Goal: Task Accomplishment & Management: Manage account settings

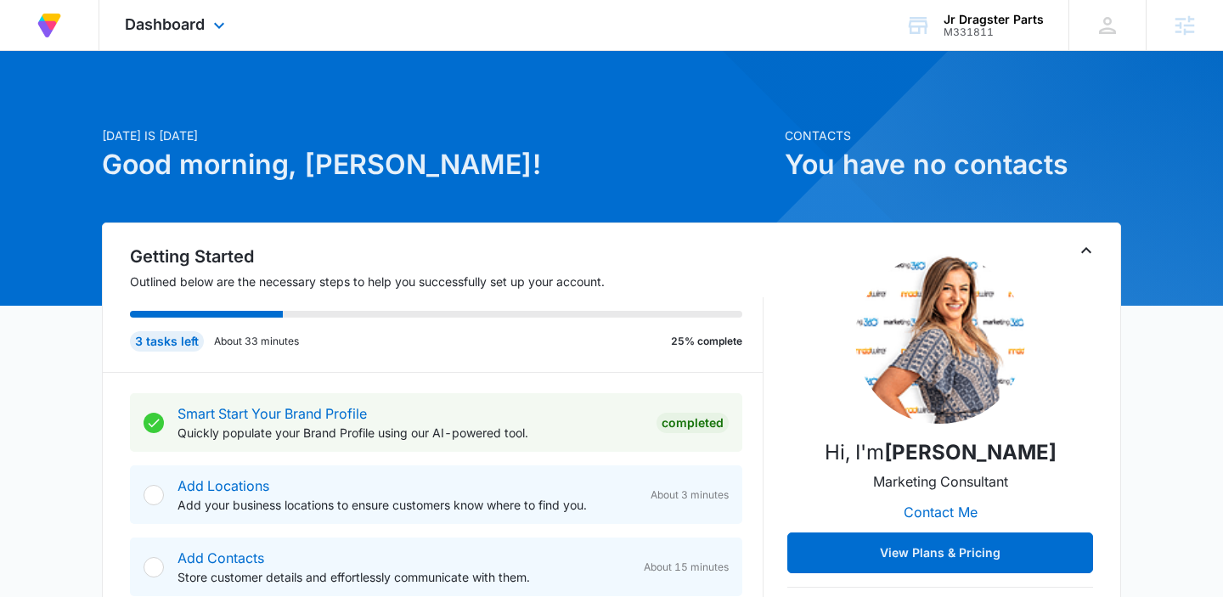
click at [198, 37] on div "Dashboard Apps Reputation CRM Email Social Content Ads Intelligence Files Brand…" at bounding box center [176, 25] width 155 height 50
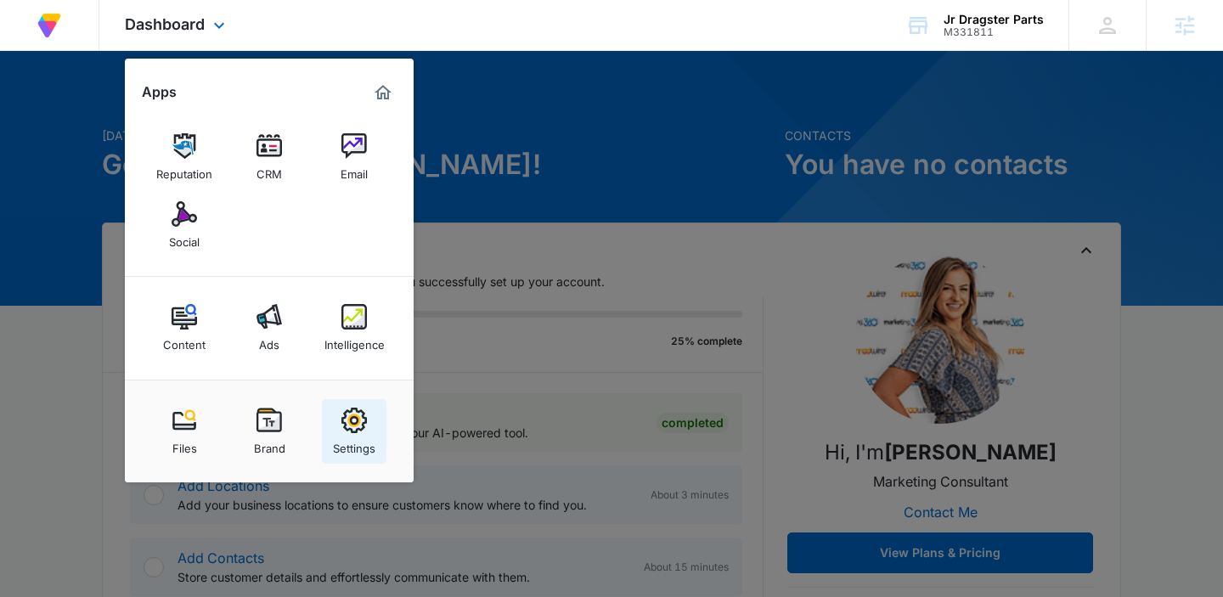
click at [347, 447] on div "Settings" at bounding box center [354, 444] width 42 height 22
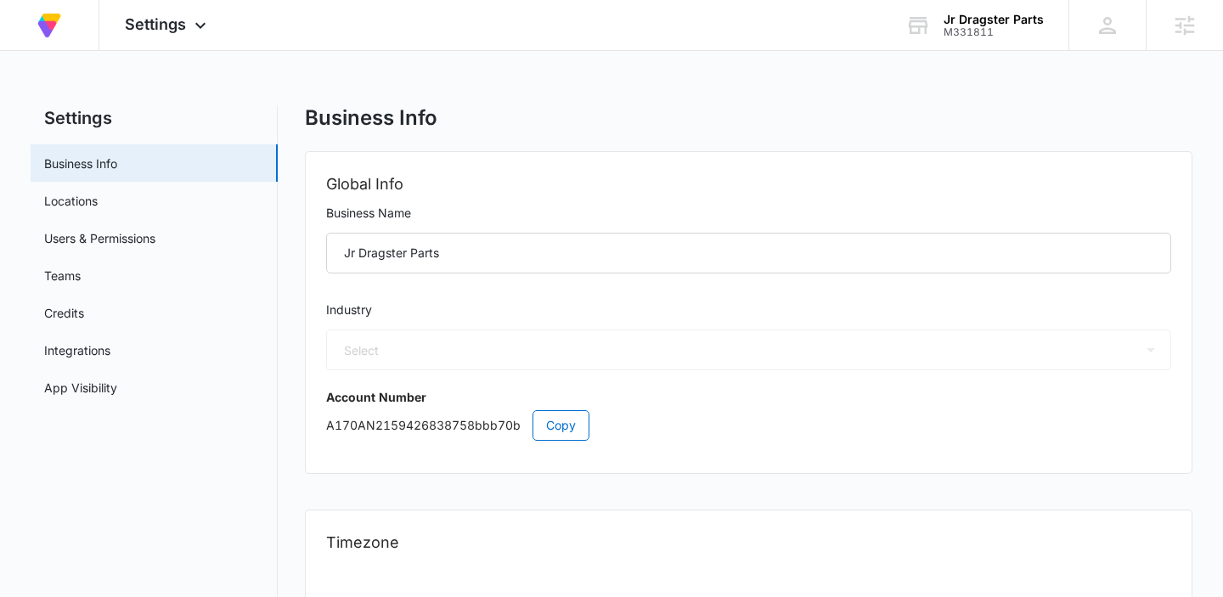
select select "45"
select select "US"
select select "America/[GEOGRAPHIC_DATA]"
click at [117, 389] on link "App Visibility" at bounding box center [80, 388] width 73 height 18
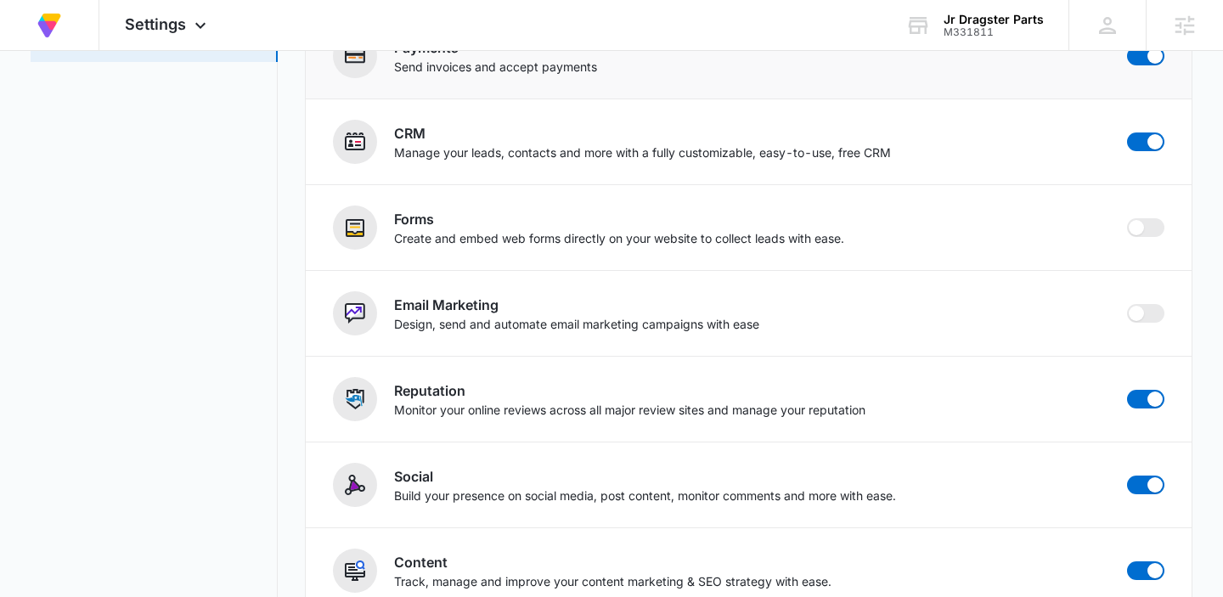
scroll to position [346, 0]
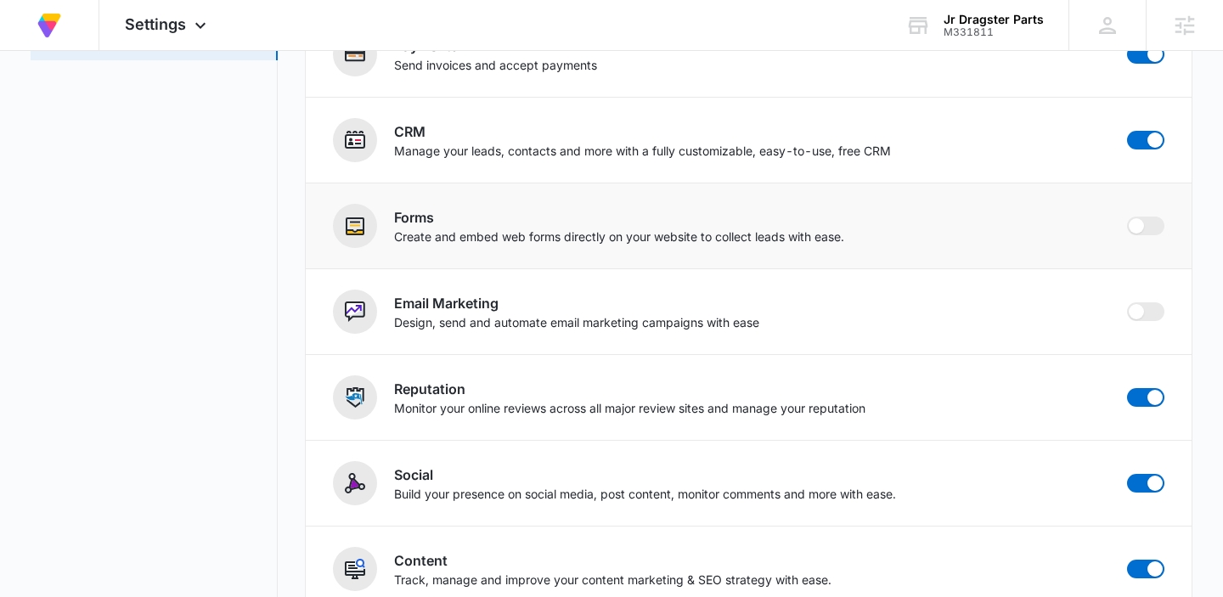
click at [1127, 230] on label at bounding box center [1145, 226] width 37 height 19
click at [1127, 217] on input "checkbox" at bounding box center [1126, 216] width 1 height 1
checkbox input "true"
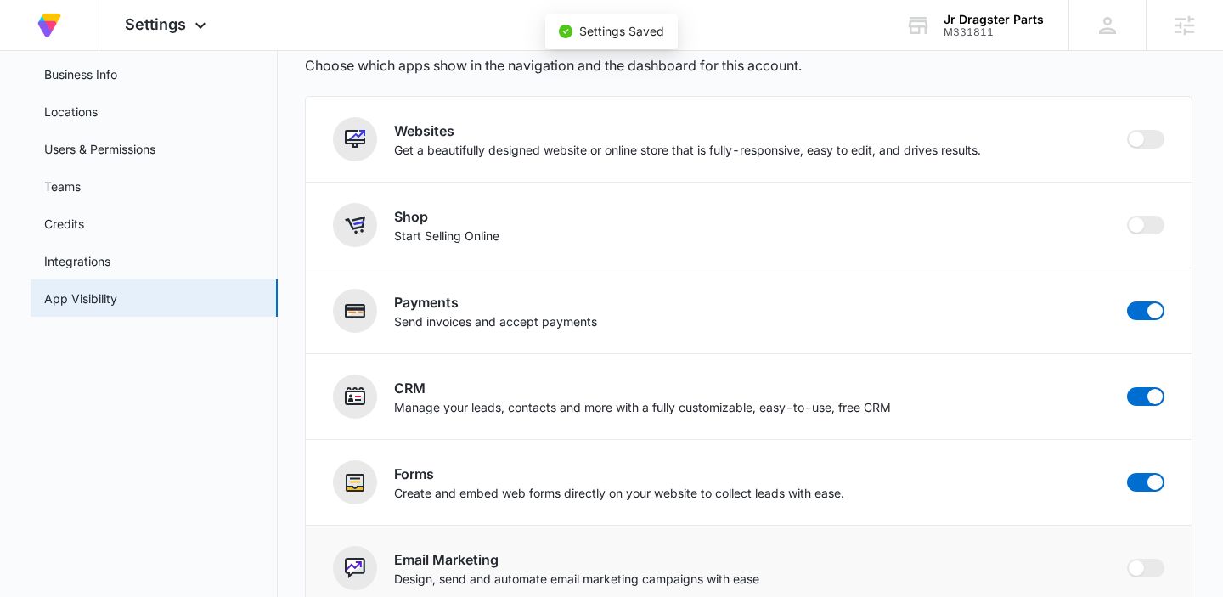
scroll to position [0, 0]
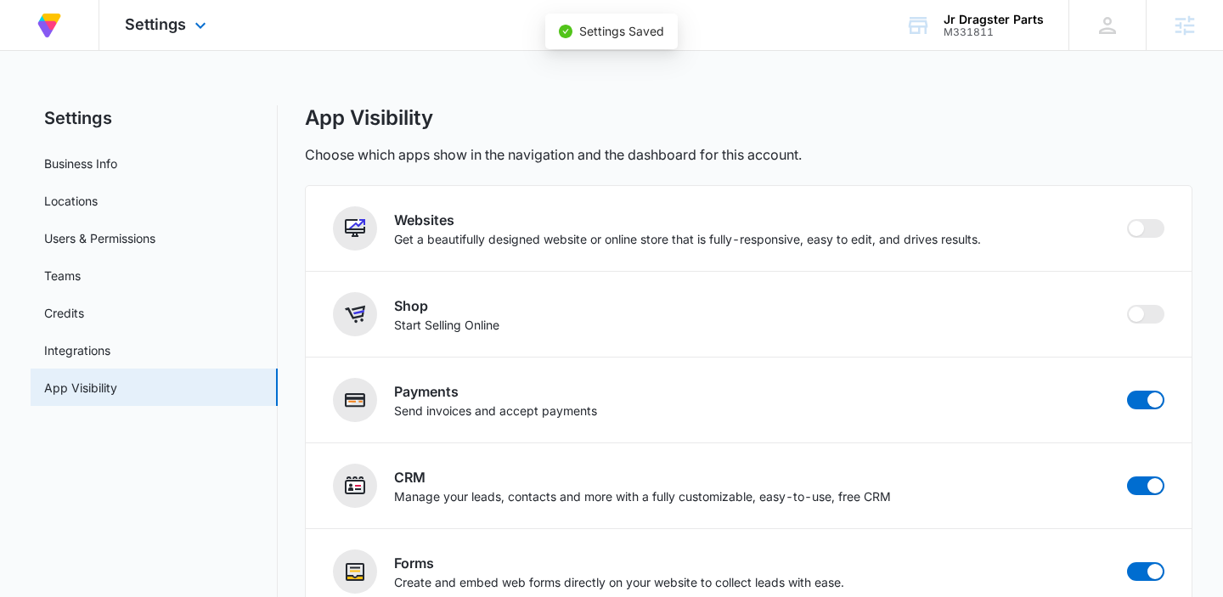
click at [166, 34] on div "Settings Apps Reputation Forms CRM Email Social Content Ads Intelligence Files …" at bounding box center [167, 25] width 137 height 50
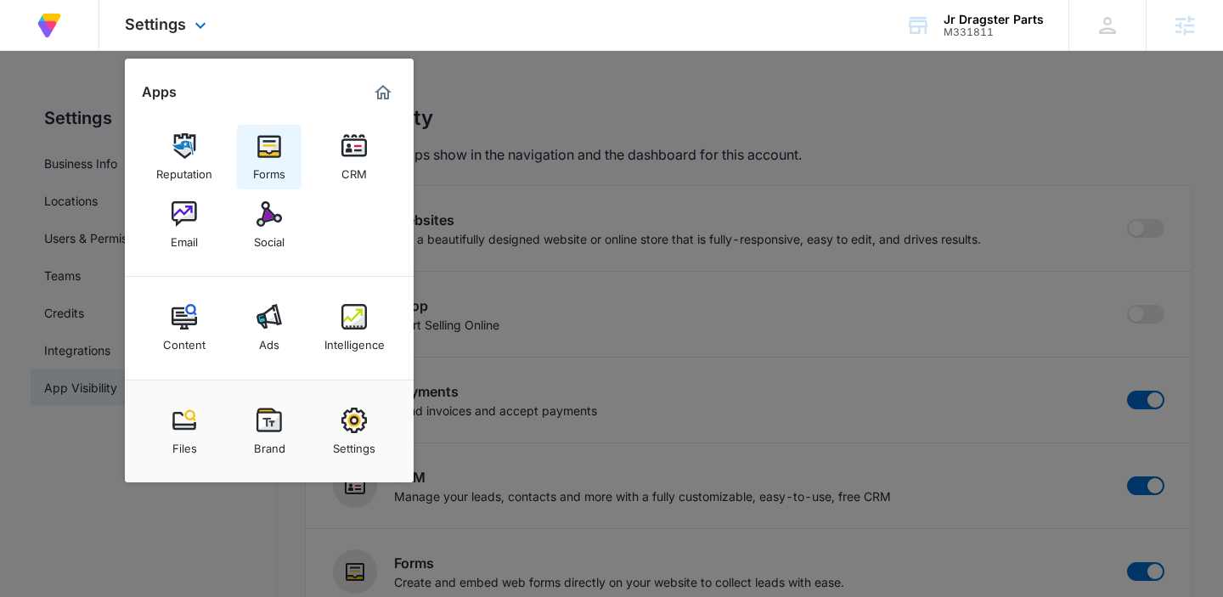
click at [285, 144] on link "Forms" at bounding box center [269, 157] width 65 height 65
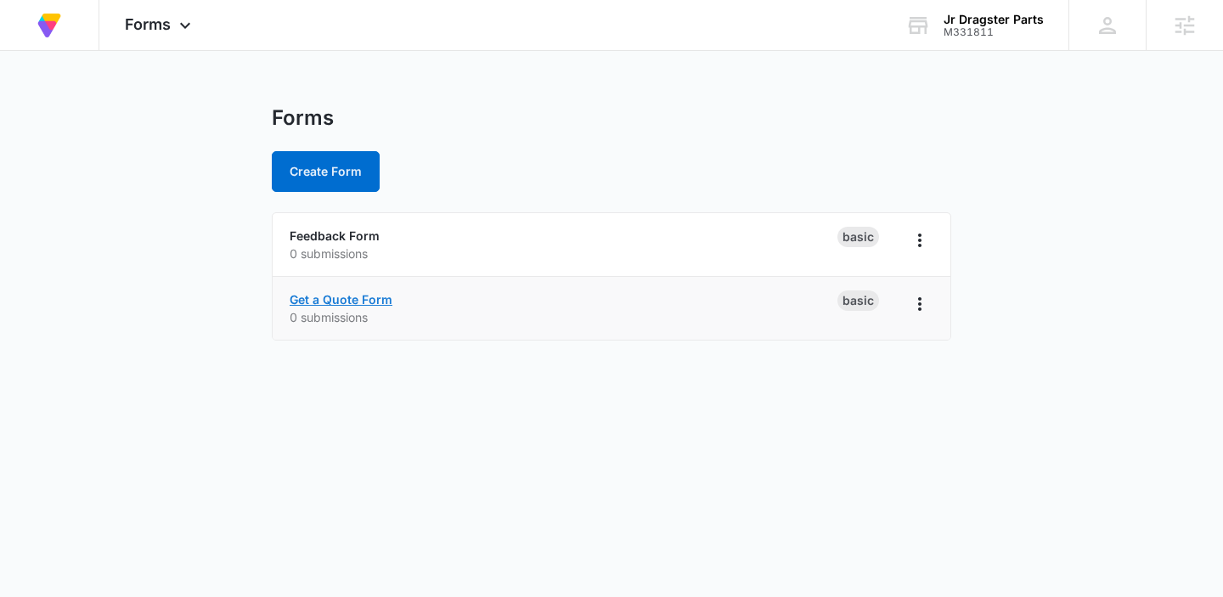
click at [346, 298] on link "Get a Quote Form" at bounding box center [341, 299] width 103 height 14
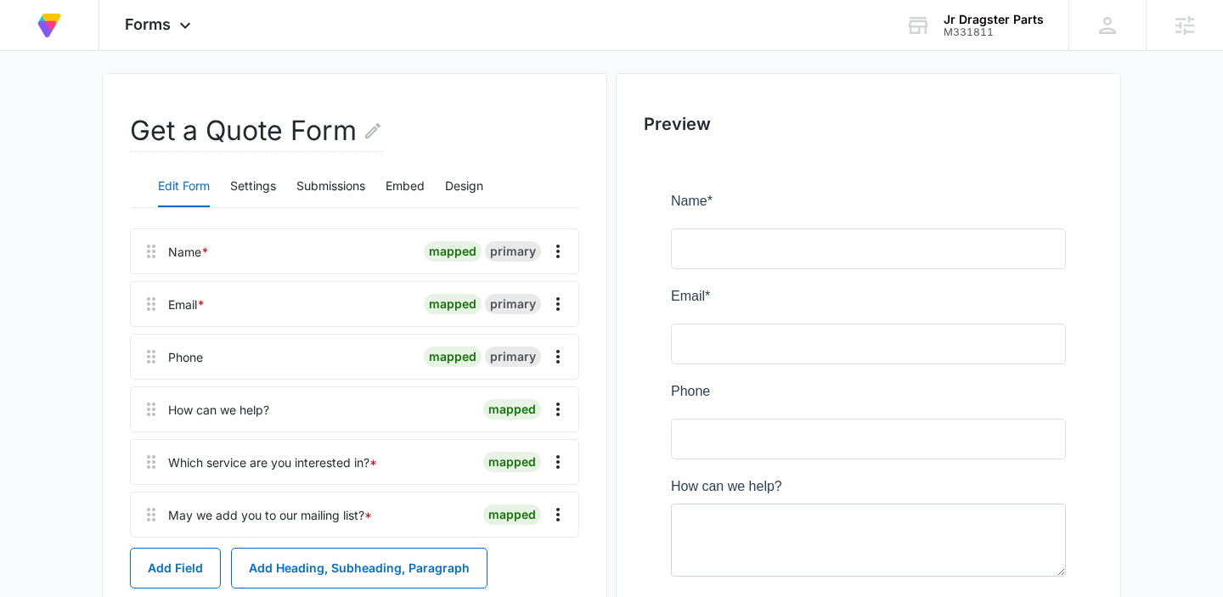
scroll to position [147, 0]
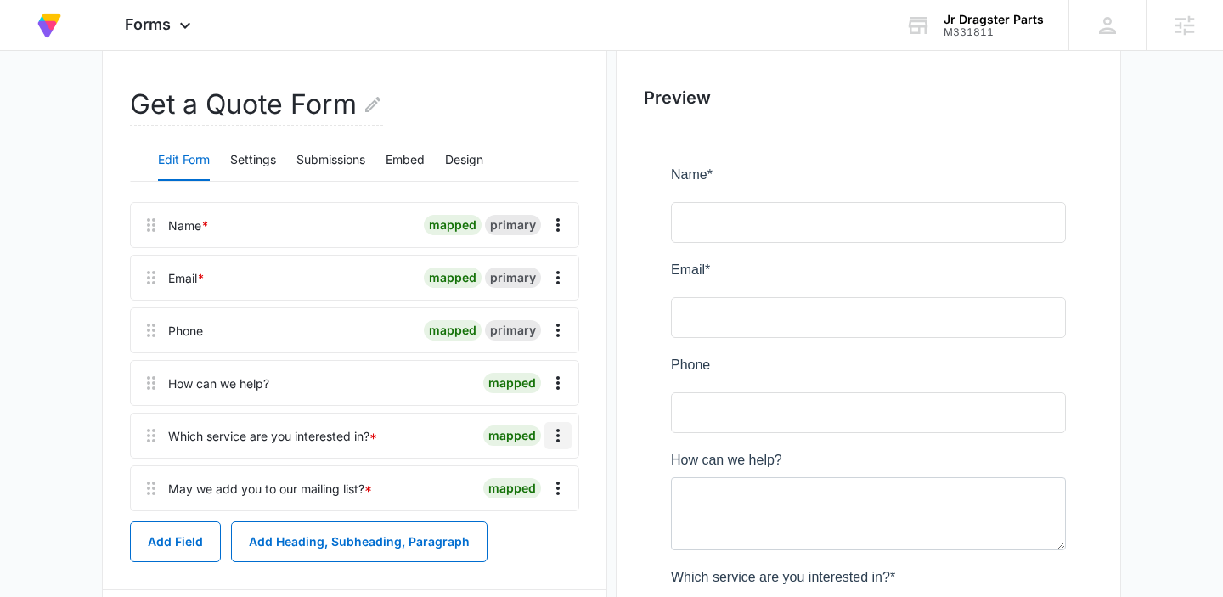
click at [555, 430] on icon "Overflow Menu" at bounding box center [558, 435] width 20 height 20
click at [513, 503] on div "Delete" at bounding box center [512, 509] width 36 height 12
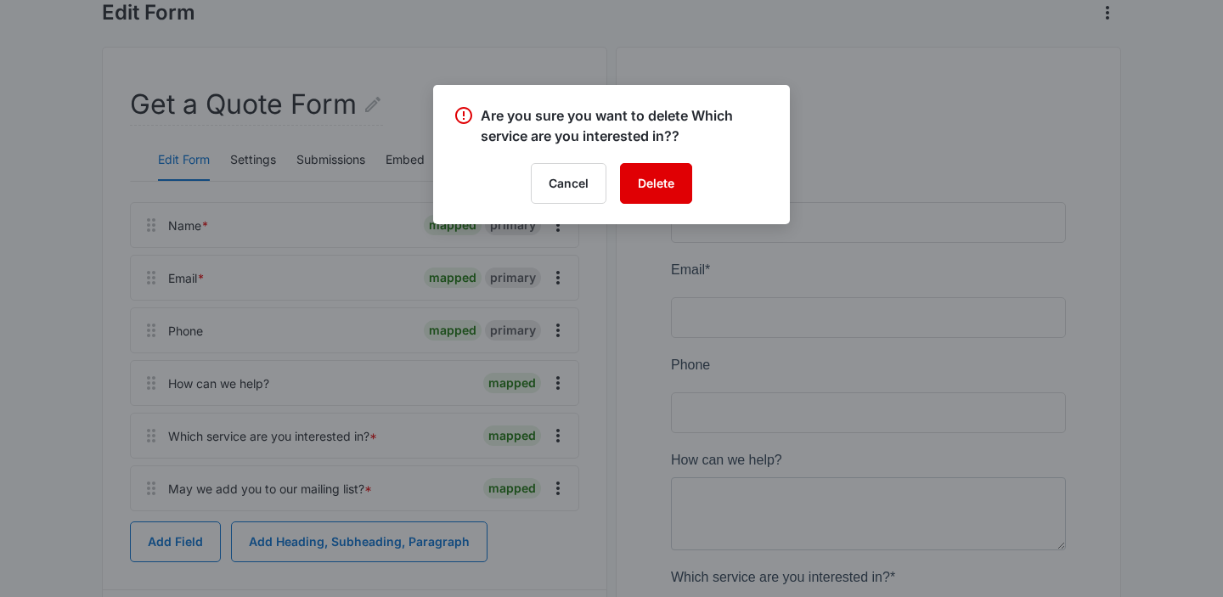
click at [666, 178] on button "Delete" at bounding box center [656, 183] width 72 height 41
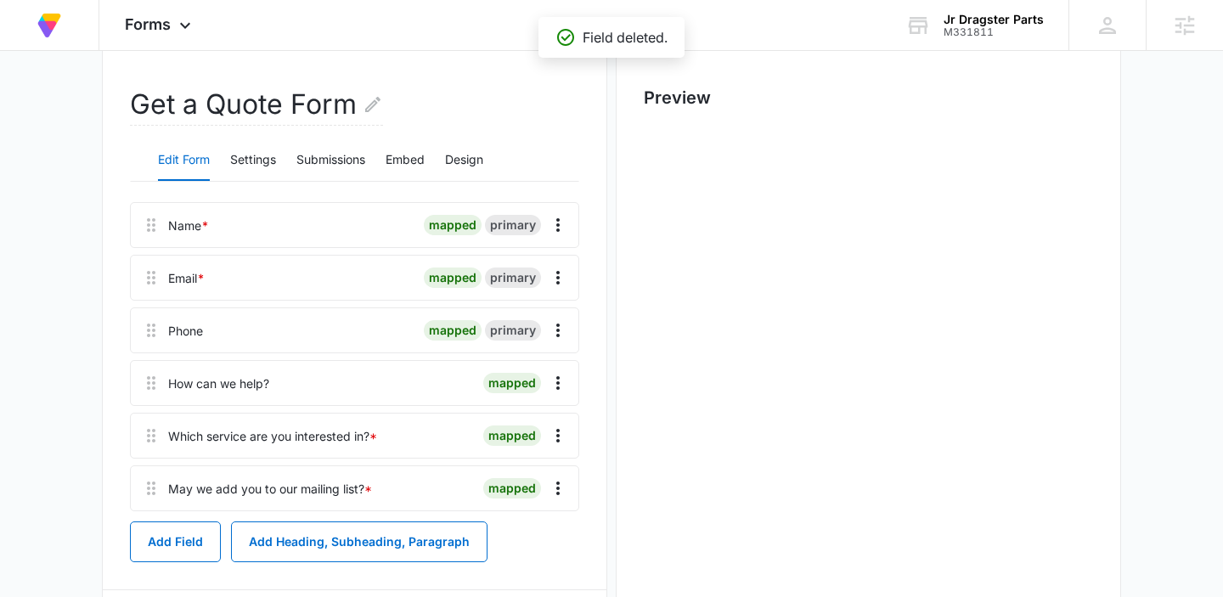
scroll to position [0, 0]
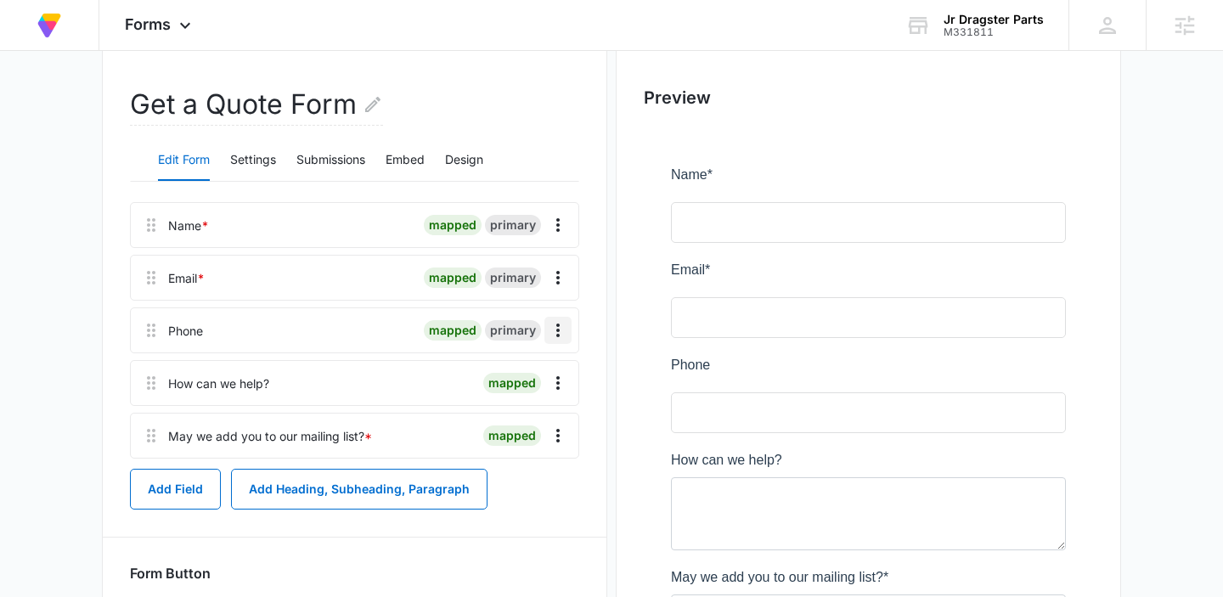
click at [553, 322] on icon "Overflow Menu" at bounding box center [558, 330] width 20 height 20
click at [516, 381] on div "Edit" at bounding box center [512, 378] width 36 height 12
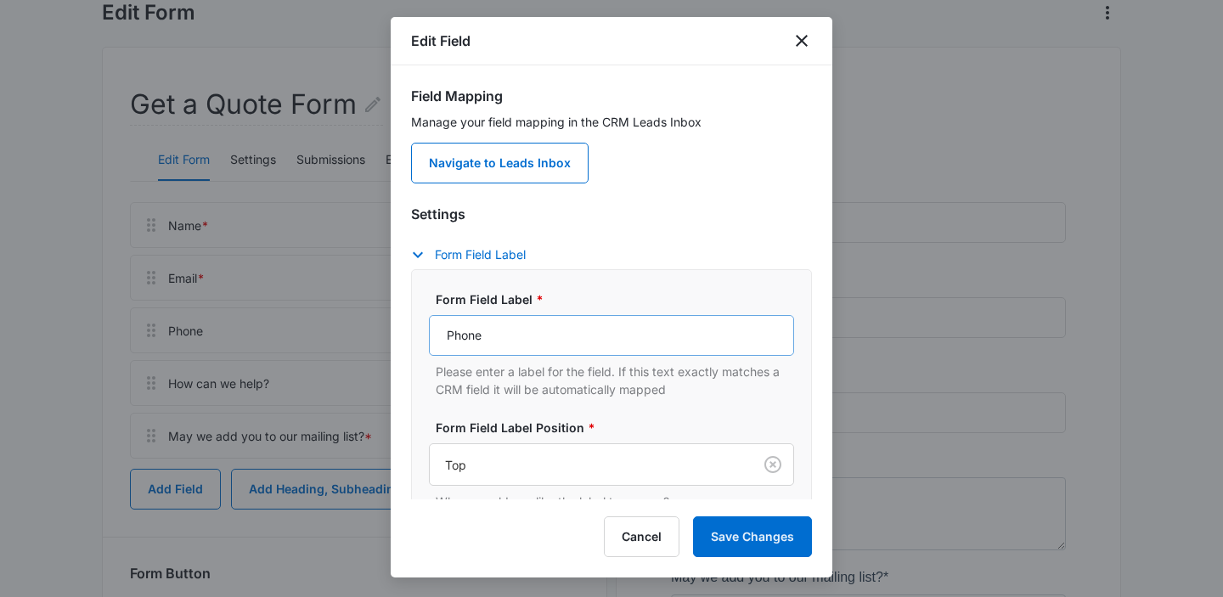
scroll to position [200, 0]
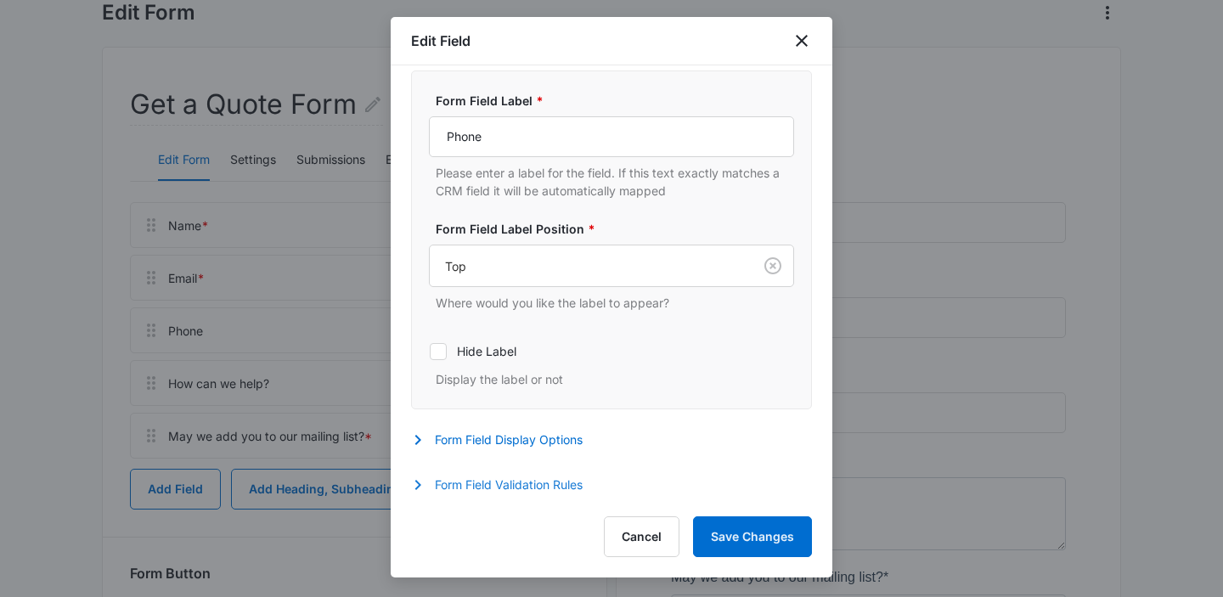
click at [490, 479] on button "Form Field Validation Rules" at bounding box center [505, 485] width 189 height 20
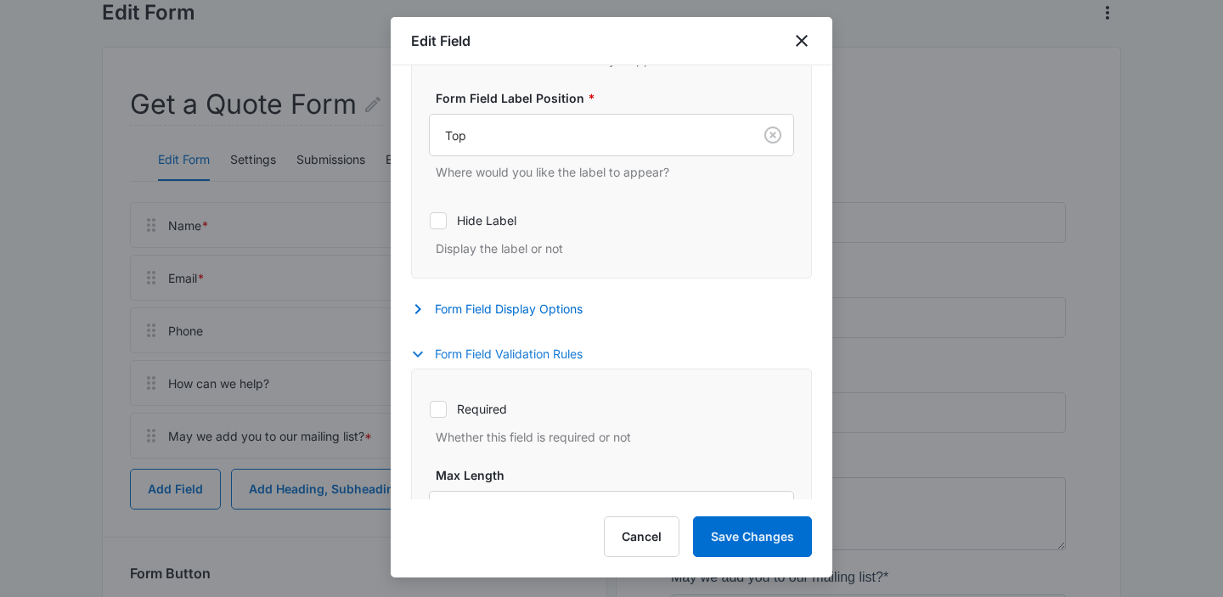
scroll to position [334, 0]
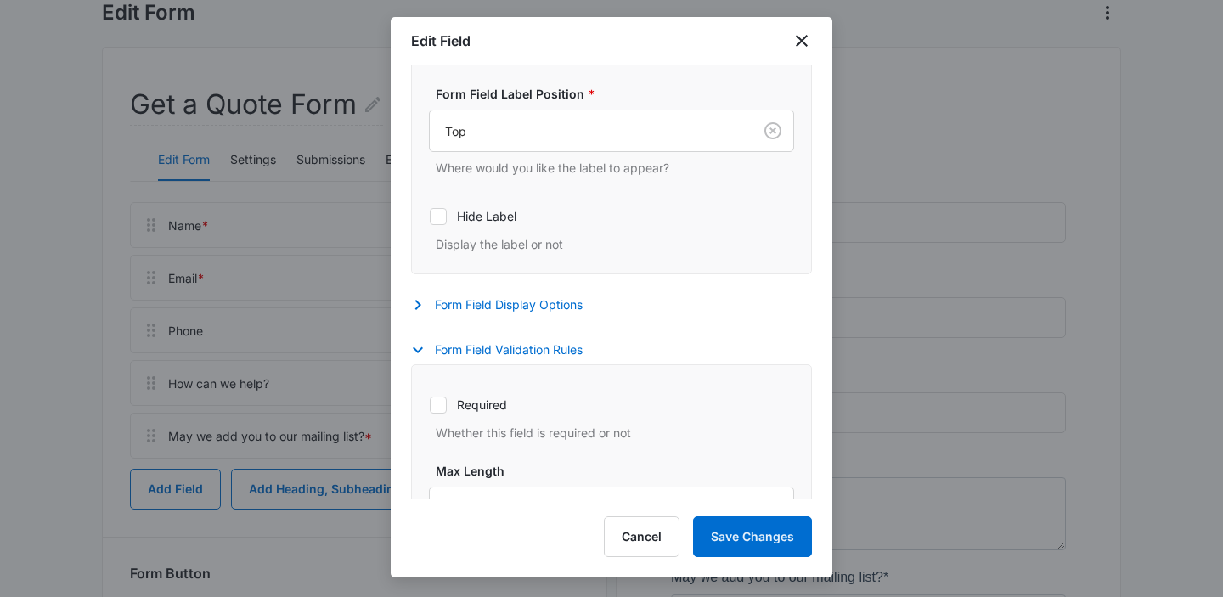
click at [437, 403] on icon at bounding box center [438, 404] width 15 height 15
click at [430, 404] on input "Required" at bounding box center [429, 404] width 1 height 1
checkbox input "true"
click at [712, 521] on button "Save Changes" at bounding box center [752, 536] width 119 height 41
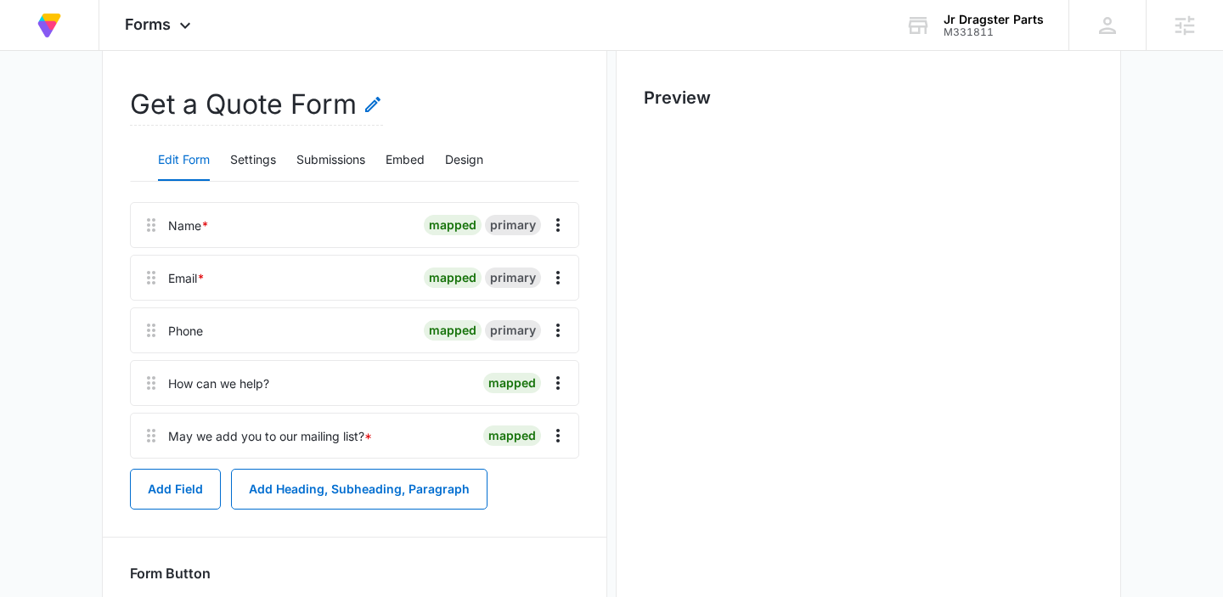
scroll to position [0, 0]
click at [406, 156] on button "Embed" at bounding box center [405, 160] width 39 height 41
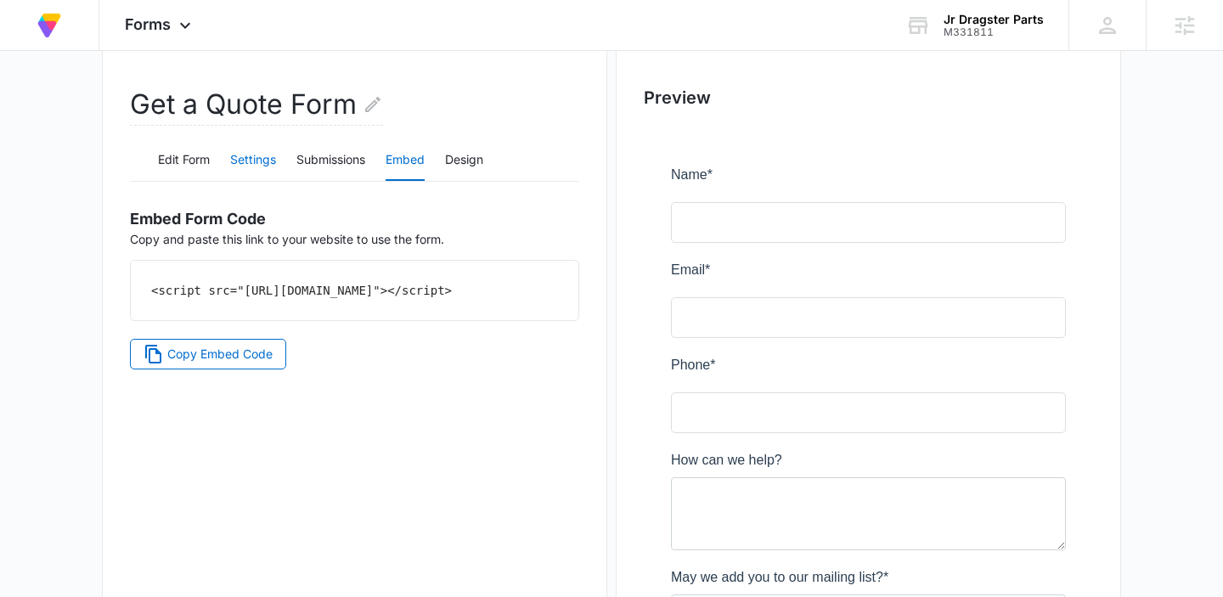
click at [250, 161] on button "Settings" at bounding box center [253, 160] width 46 height 41
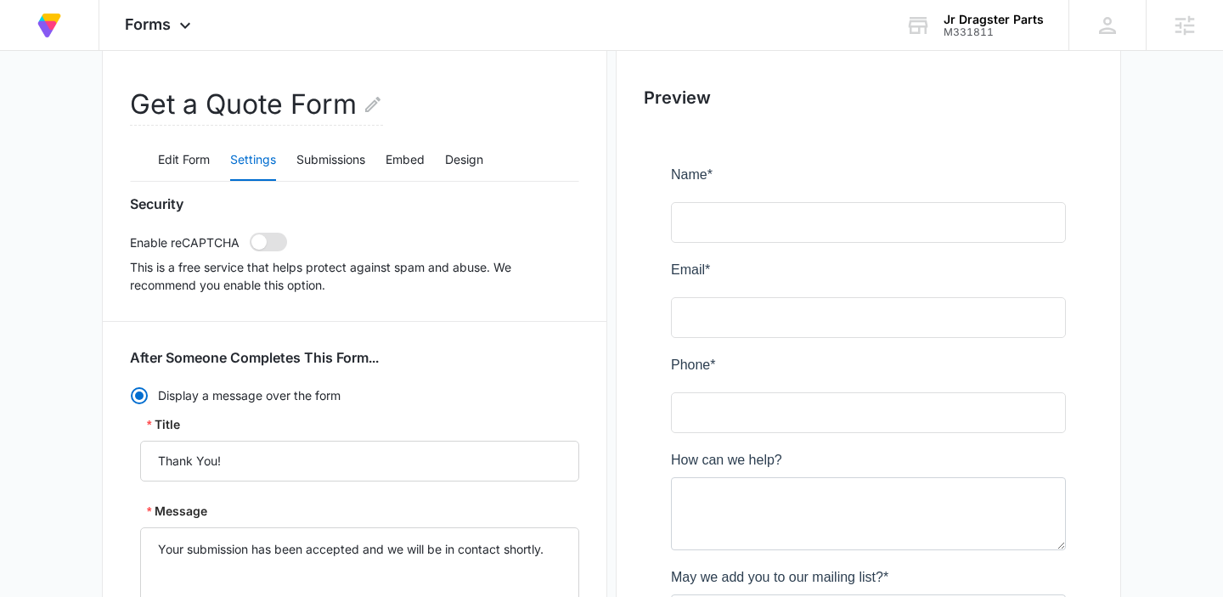
click at [269, 241] on span at bounding box center [268, 242] width 37 height 19
click at [250, 233] on input "checkbox" at bounding box center [249, 232] width 1 height 1
checkbox input "true"
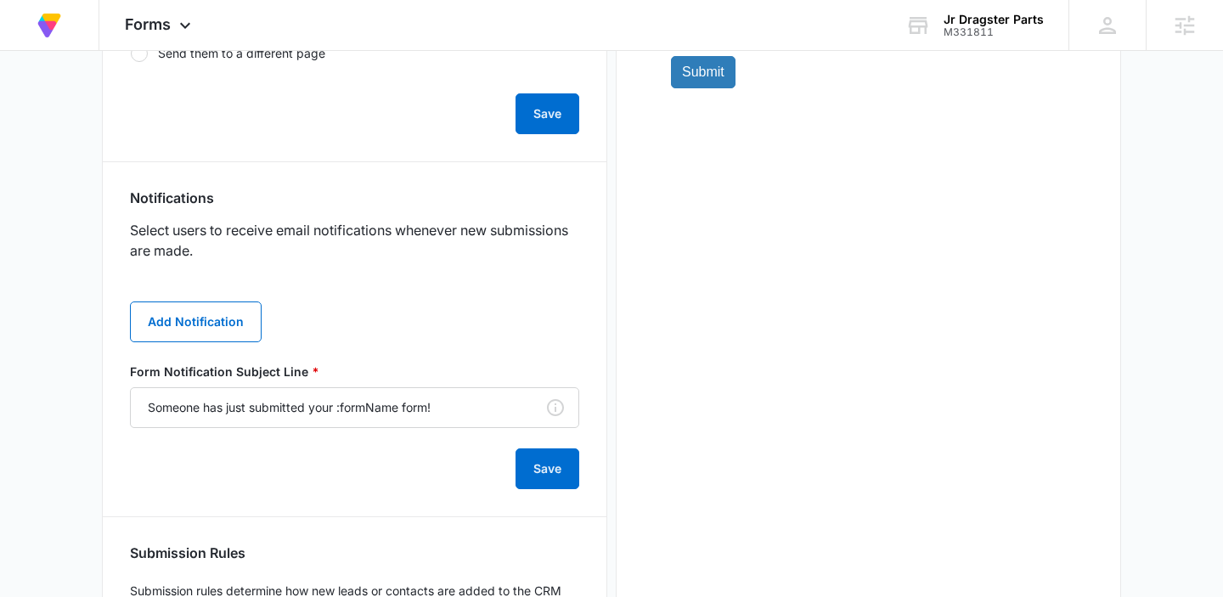
scroll to position [752, 0]
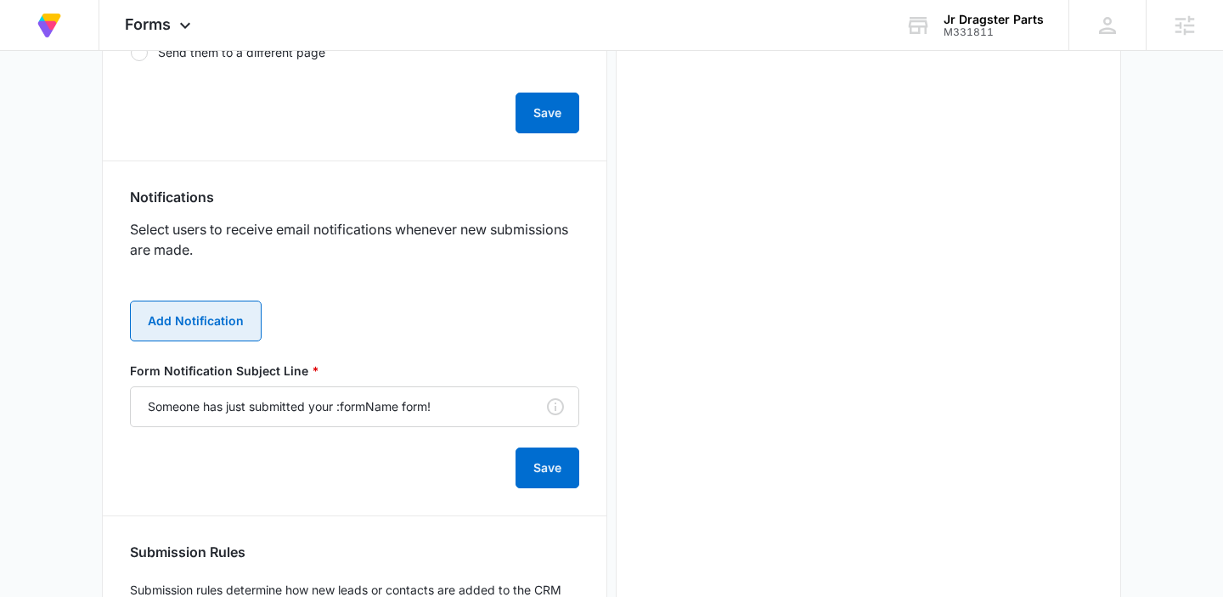
click at [210, 317] on button "Add Notification" at bounding box center [196, 321] width 132 height 41
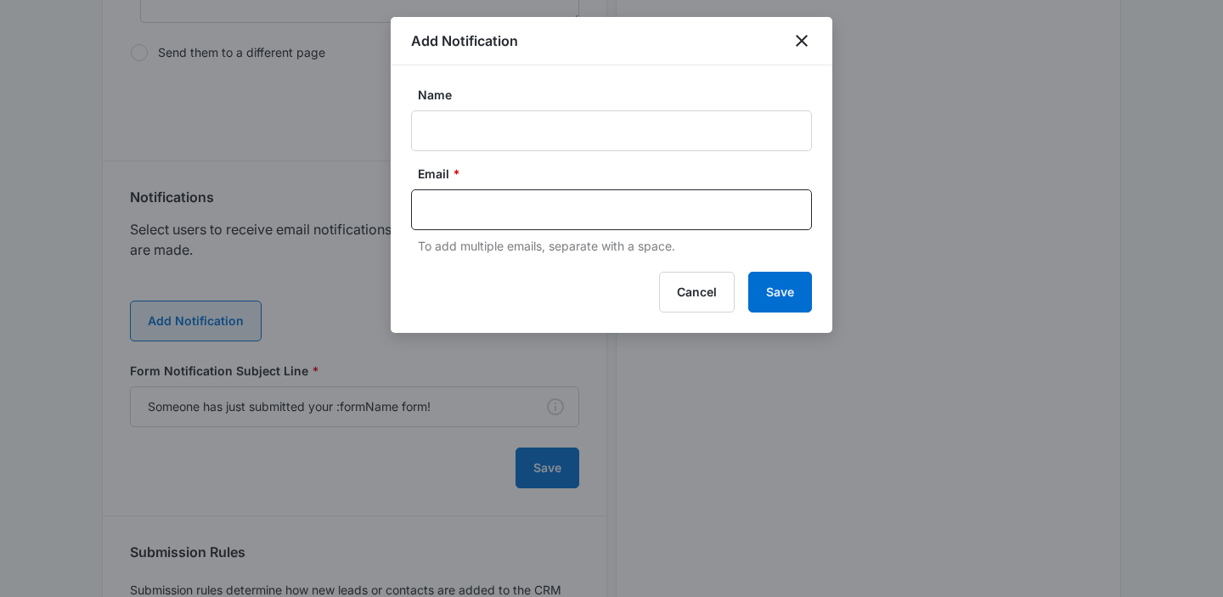
scroll to position [0, 0]
click at [458, 199] on input "text" at bounding box center [613, 209] width 369 height 25
paste input "[PERSON_NAME][EMAIL_ADDRESS][DOMAIN_NAME]"
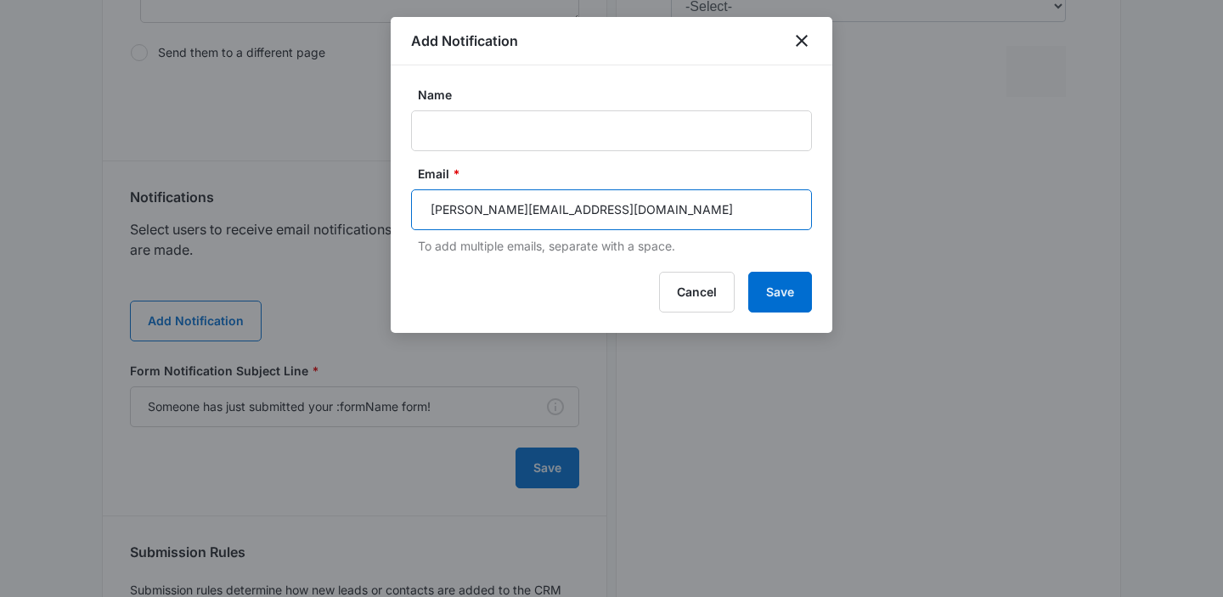
type input "[PERSON_NAME][EMAIL_ADDRESS][DOMAIN_NAME]"
click at [465, 165] on label "Email *" at bounding box center [618, 174] width 401 height 18
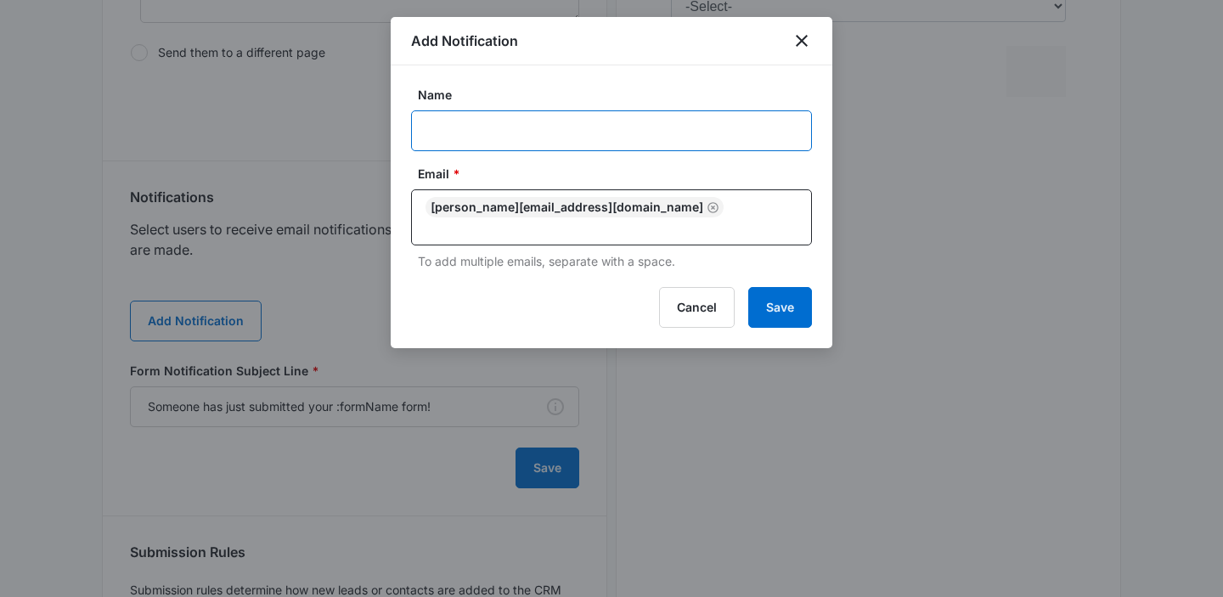
click at [465, 136] on input "Name" at bounding box center [611, 130] width 401 height 41
type input "Client Notification 1"
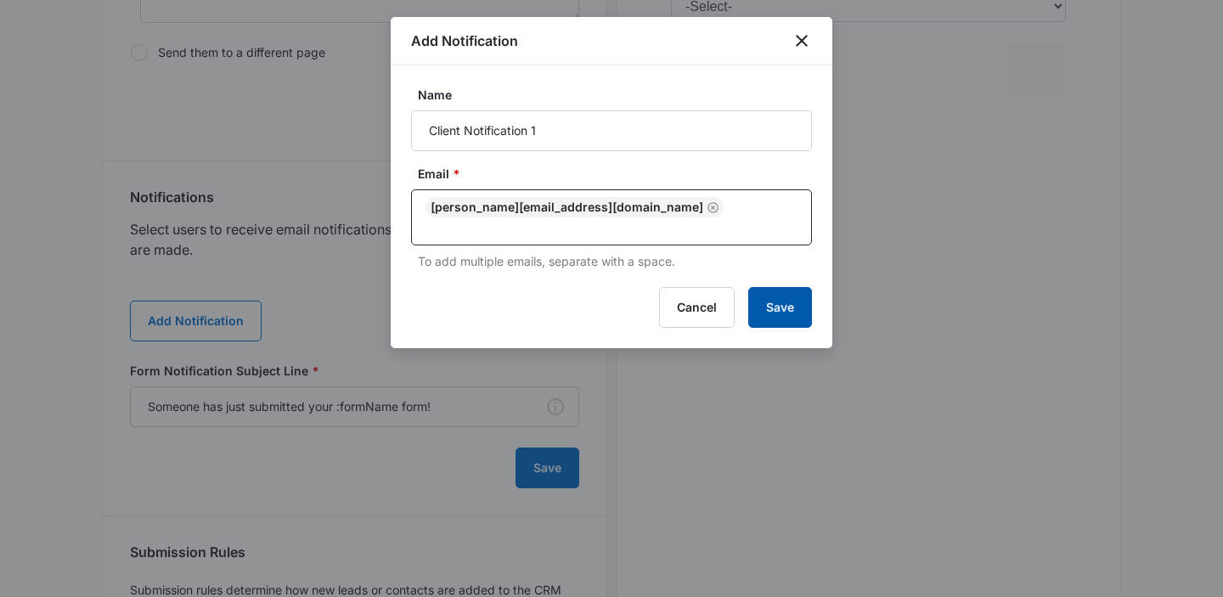
click at [769, 287] on button "Save" at bounding box center [780, 307] width 64 height 41
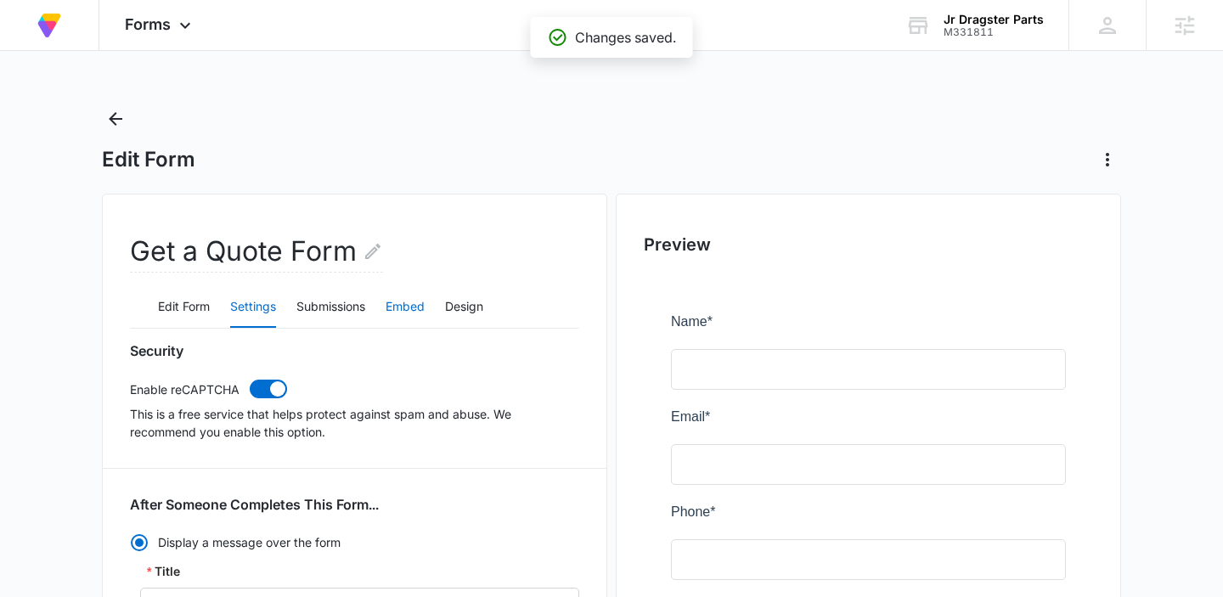
click at [400, 303] on button "Embed" at bounding box center [405, 307] width 39 height 41
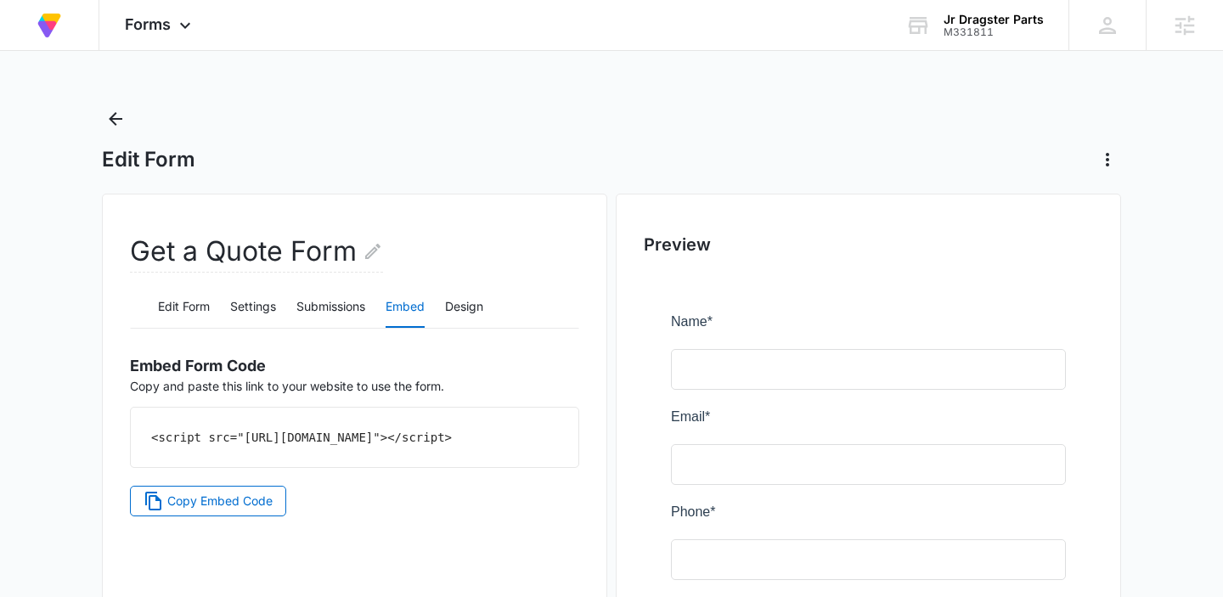
scroll to position [54, 0]
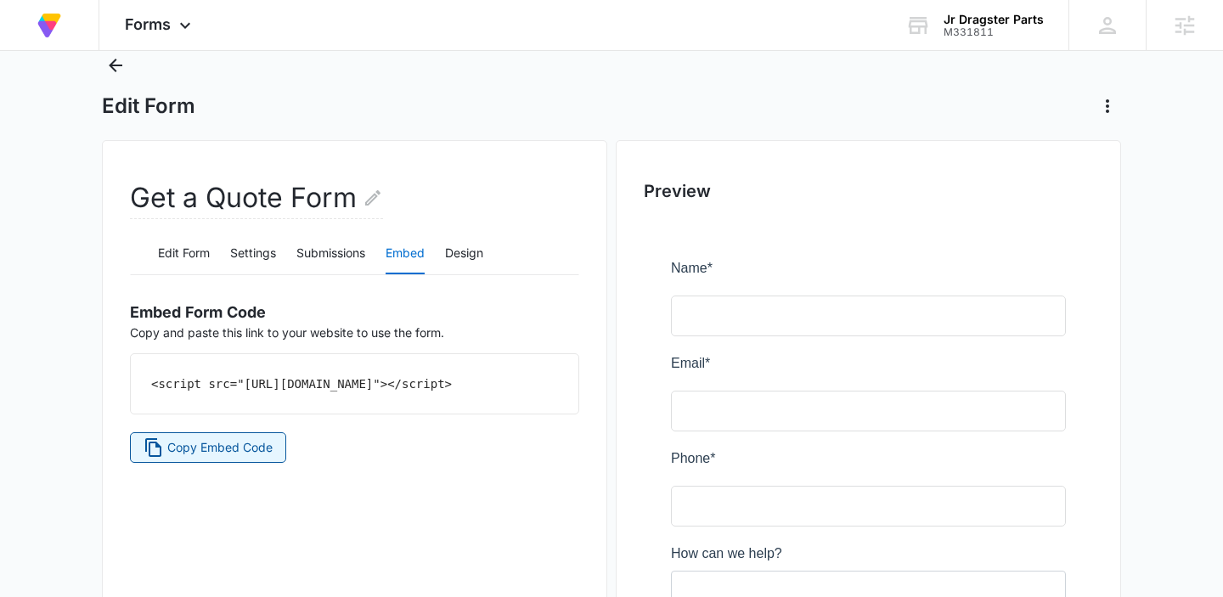
click at [231, 457] on span "Copy Embed Code" at bounding box center [219, 447] width 105 height 19
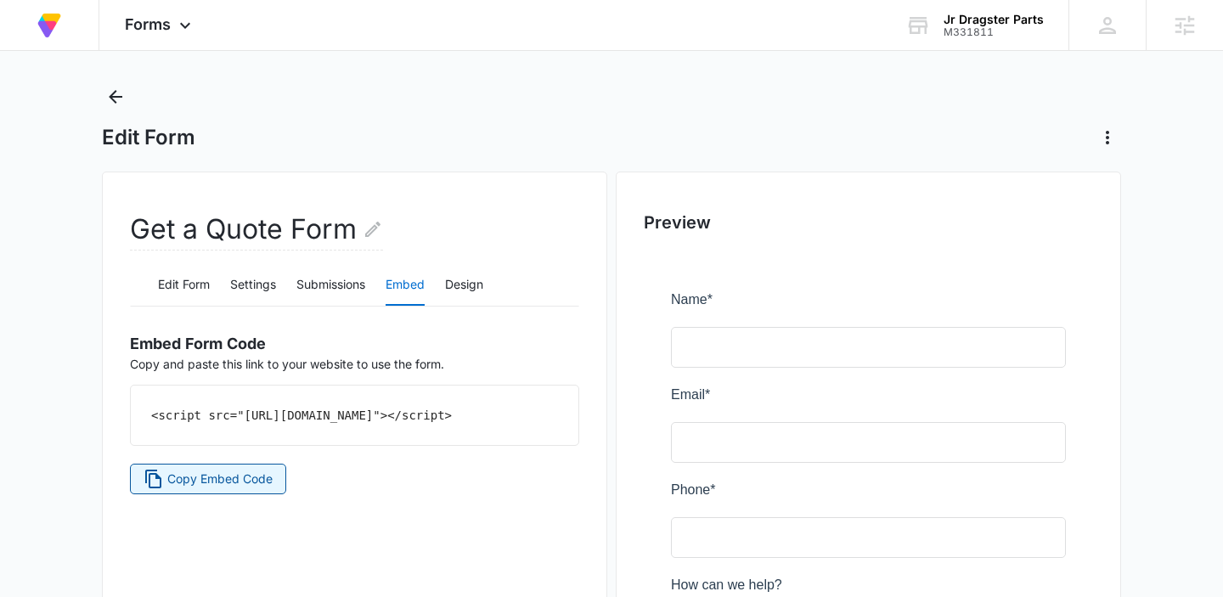
scroll to position [0, 0]
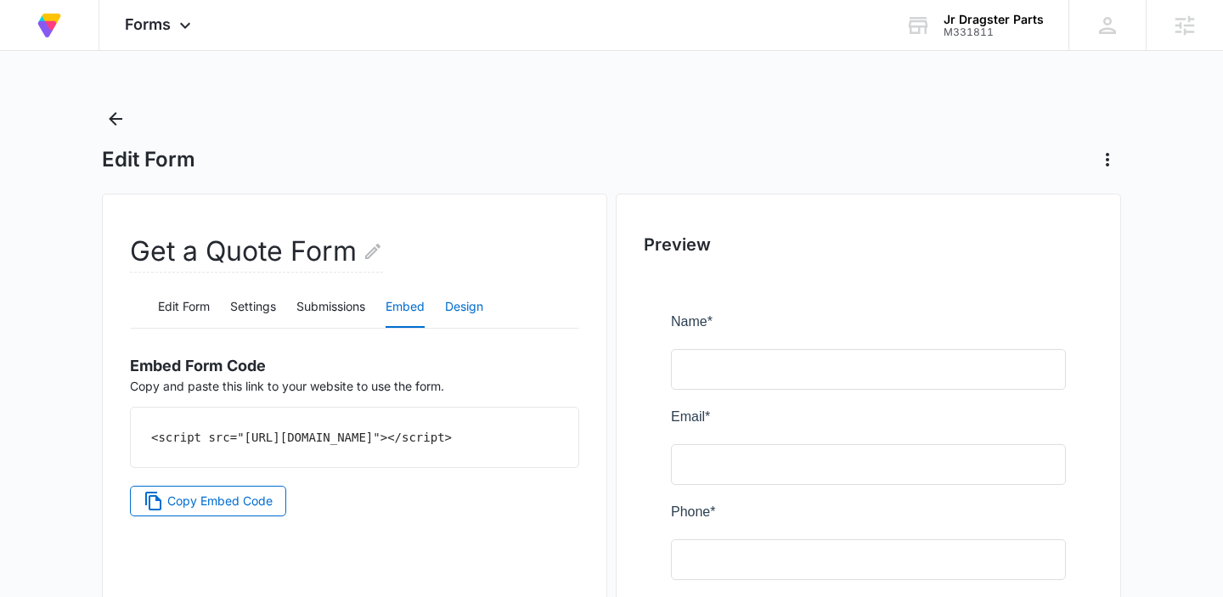
click at [457, 313] on button "Design" at bounding box center [464, 307] width 38 height 41
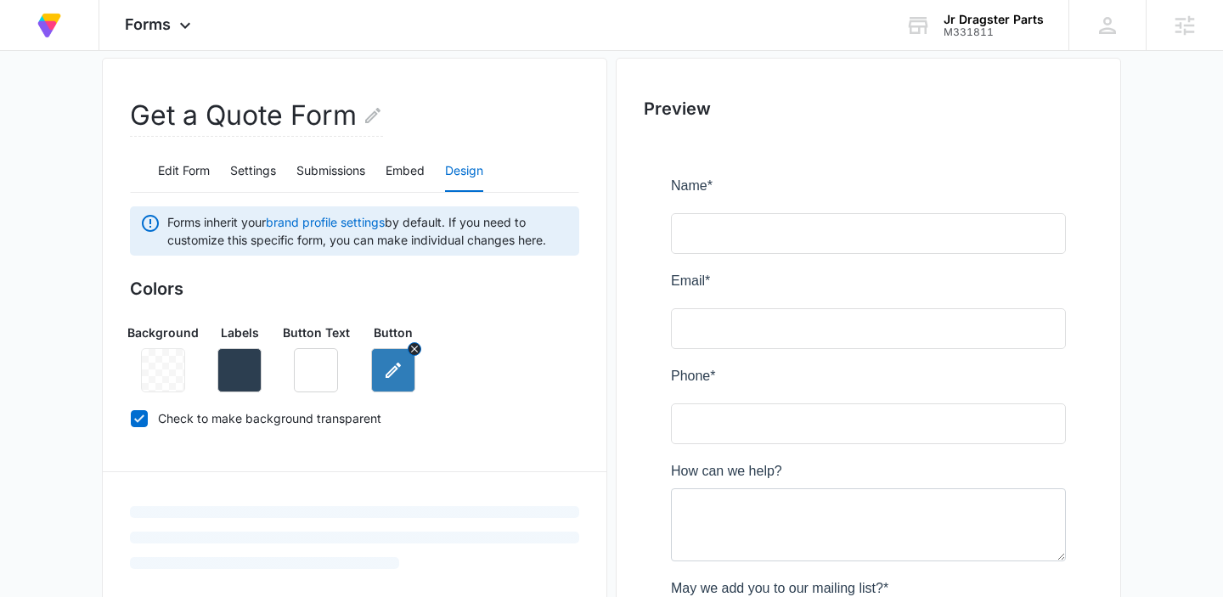
scroll to position [156, 0]
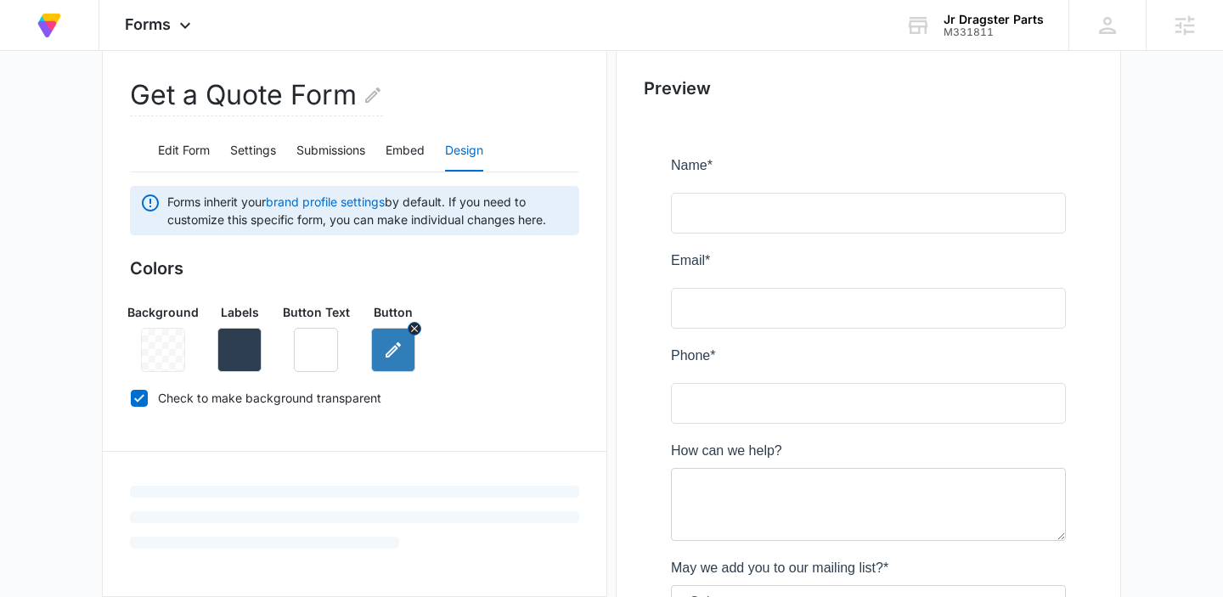
click at [391, 352] on icon "button" at bounding box center [393, 349] width 15 height 15
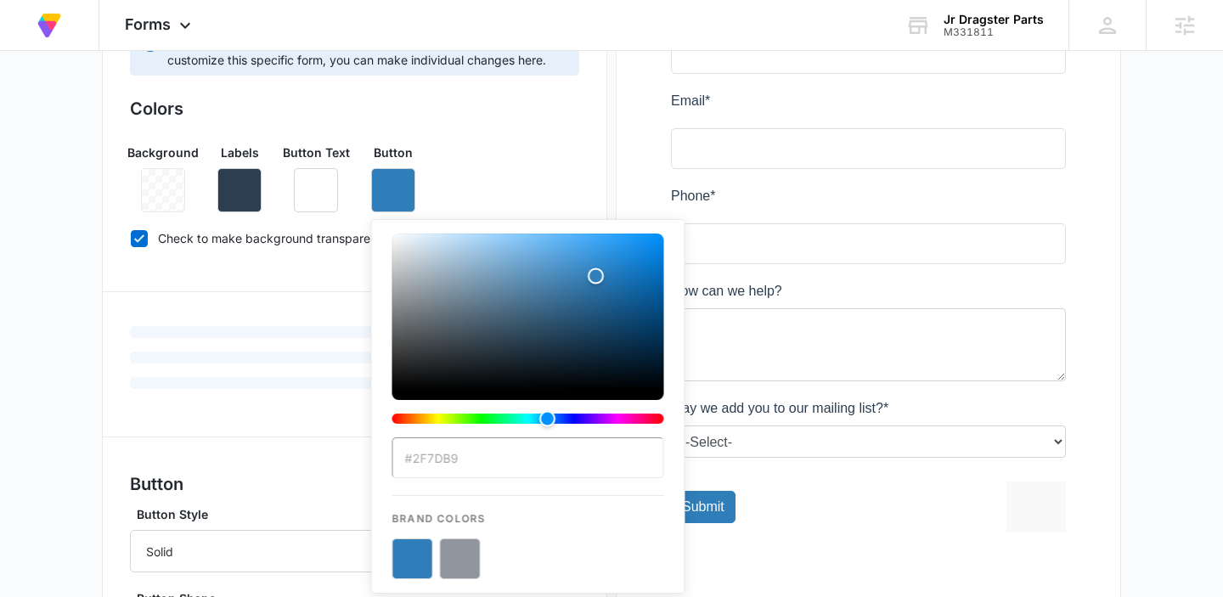
scroll to position [338, 0]
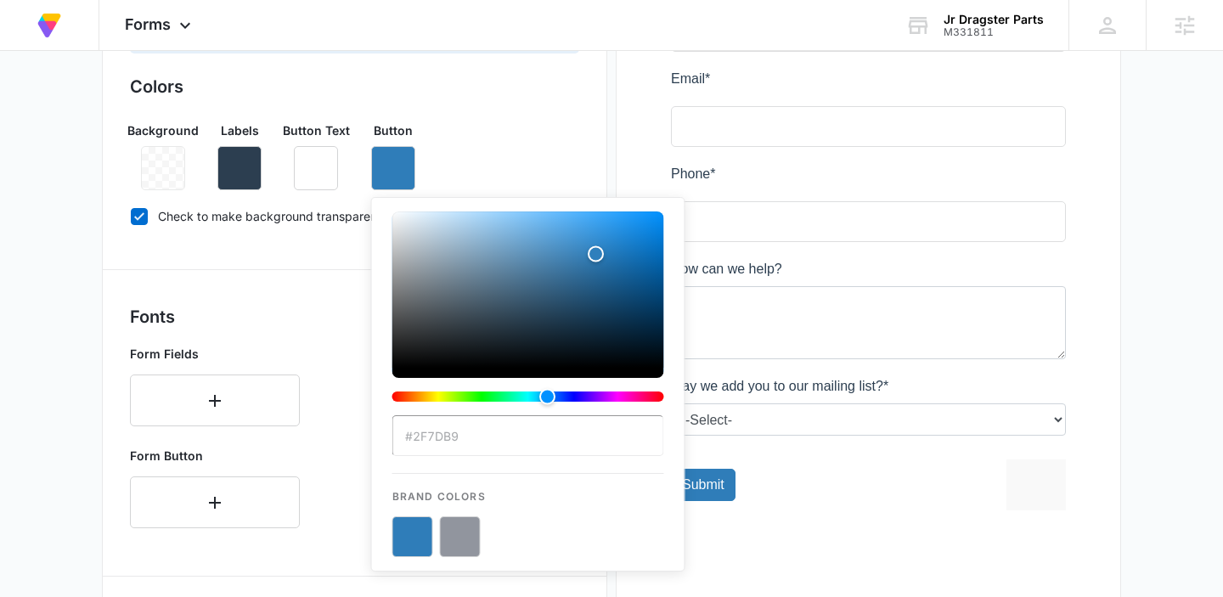
type input "#2E7DBB"
click at [526, 164] on div "Background Labels Button Text Button #2E7DBB Recent Colors Brand Colors" at bounding box center [354, 149] width 449 height 82
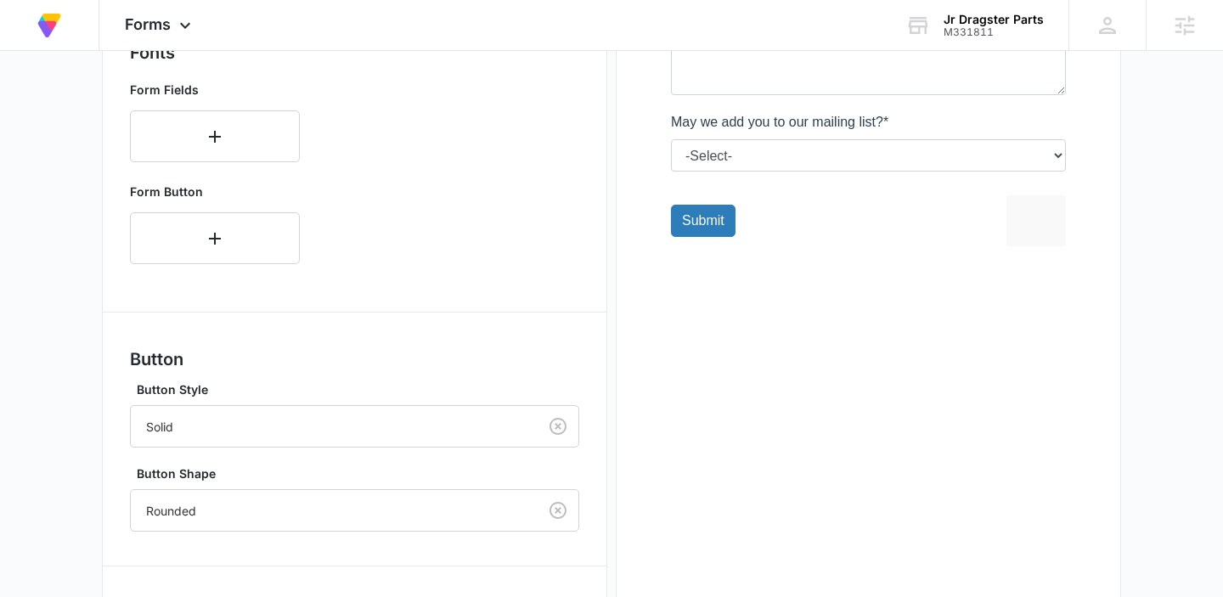
scroll to position [781, 0]
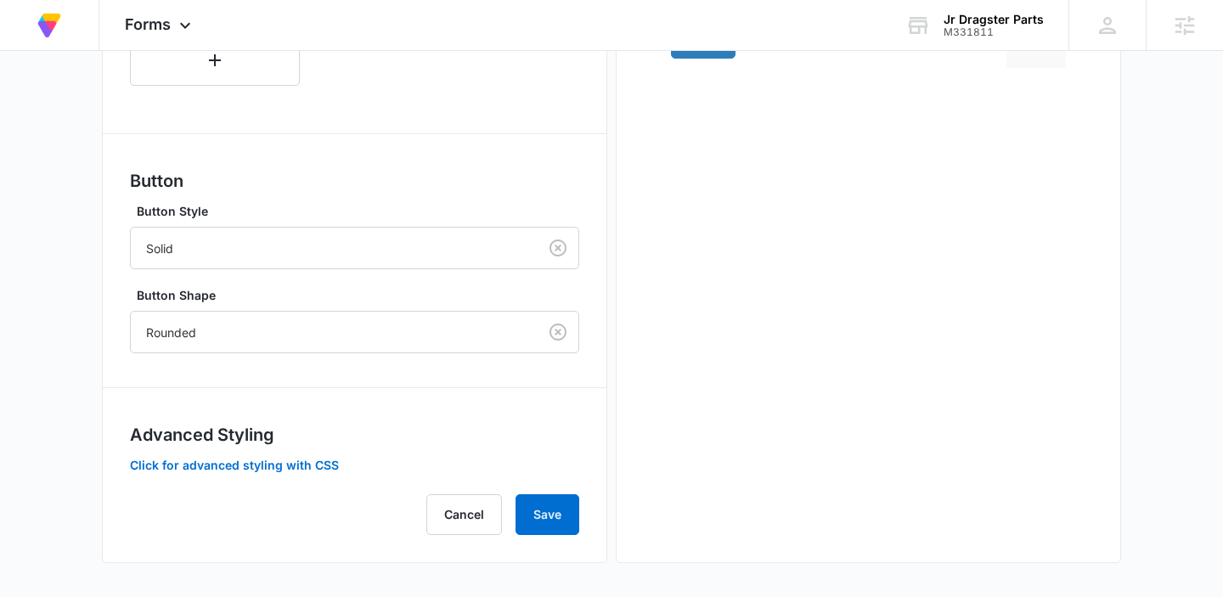
click at [541, 490] on div "Forms inherit your brand profile settings by default. If you need to customize …" at bounding box center [354, 48] width 449 height 973
click at [543, 512] on button "Save" at bounding box center [548, 514] width 64 height 41
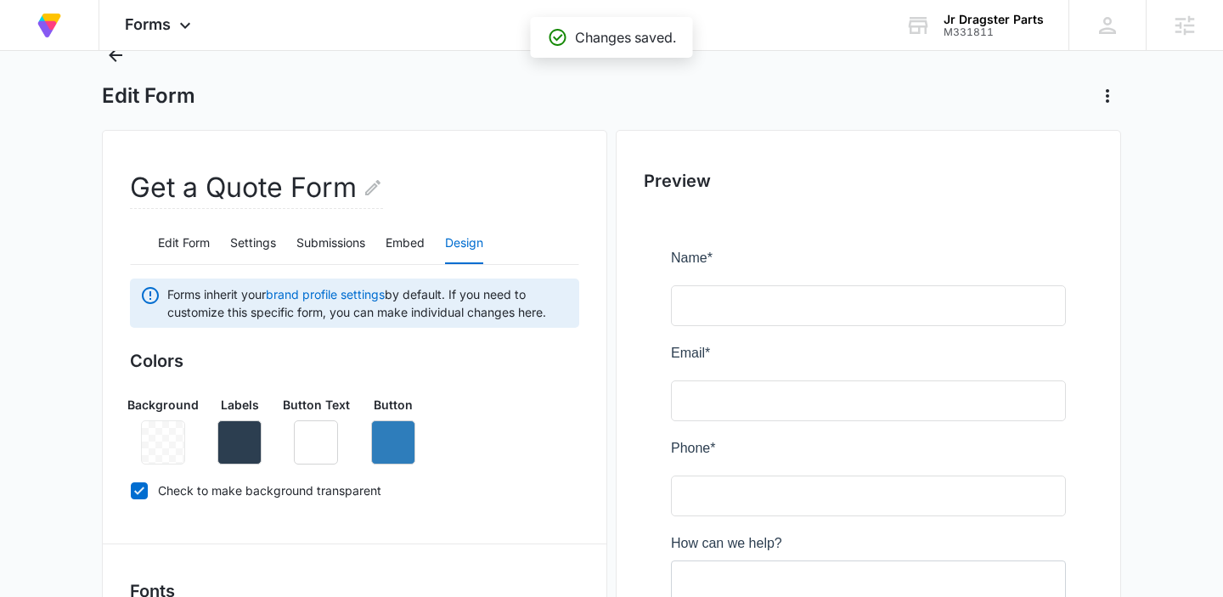
scroll to position [0, 0]
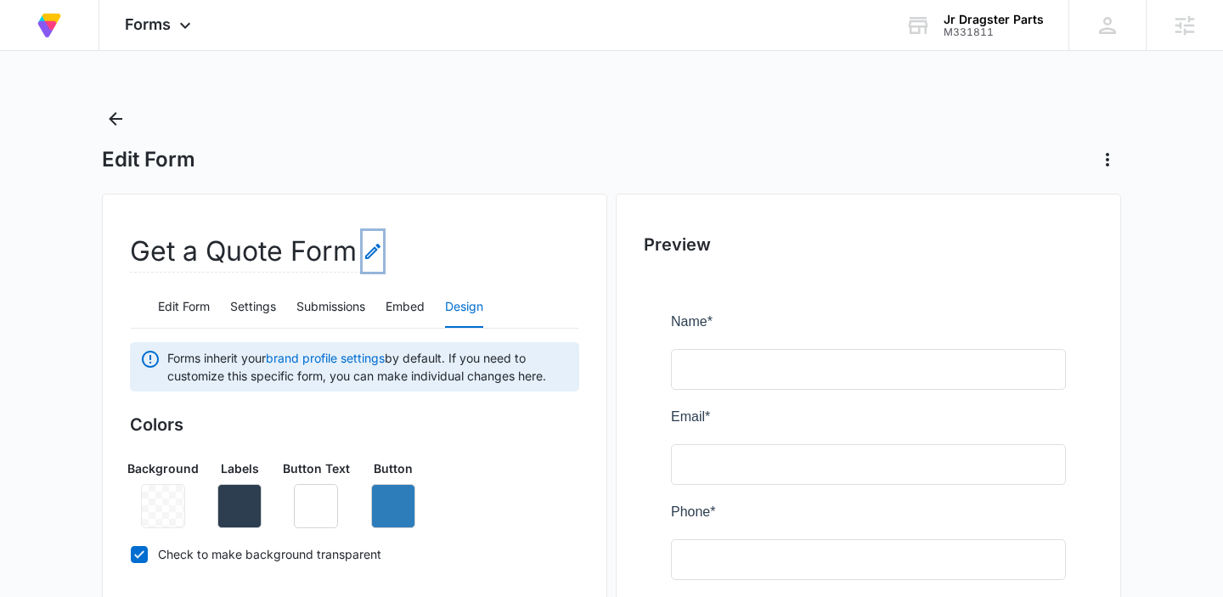
click at [372, 256] on icon "Edit Form Name" at bounding box center [373, 251] width 20 height 20
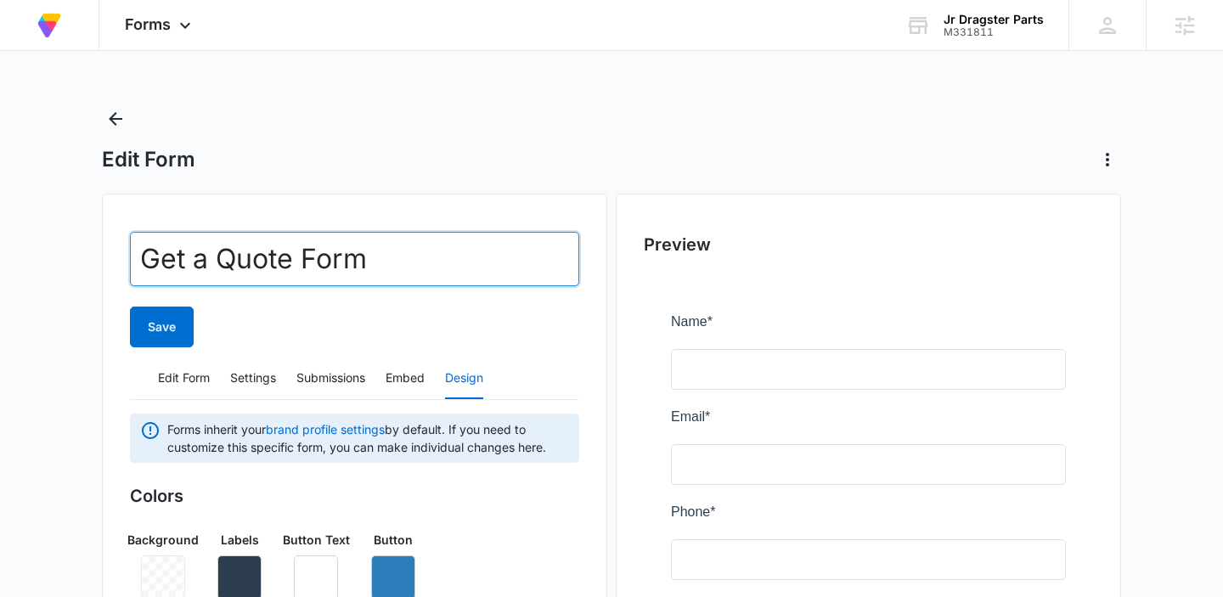
drag, startPoint x: 290, startPoint y: 263, endPoint x: 115, endPoint y: 260, distance: 175.8
type input "Contact Form"
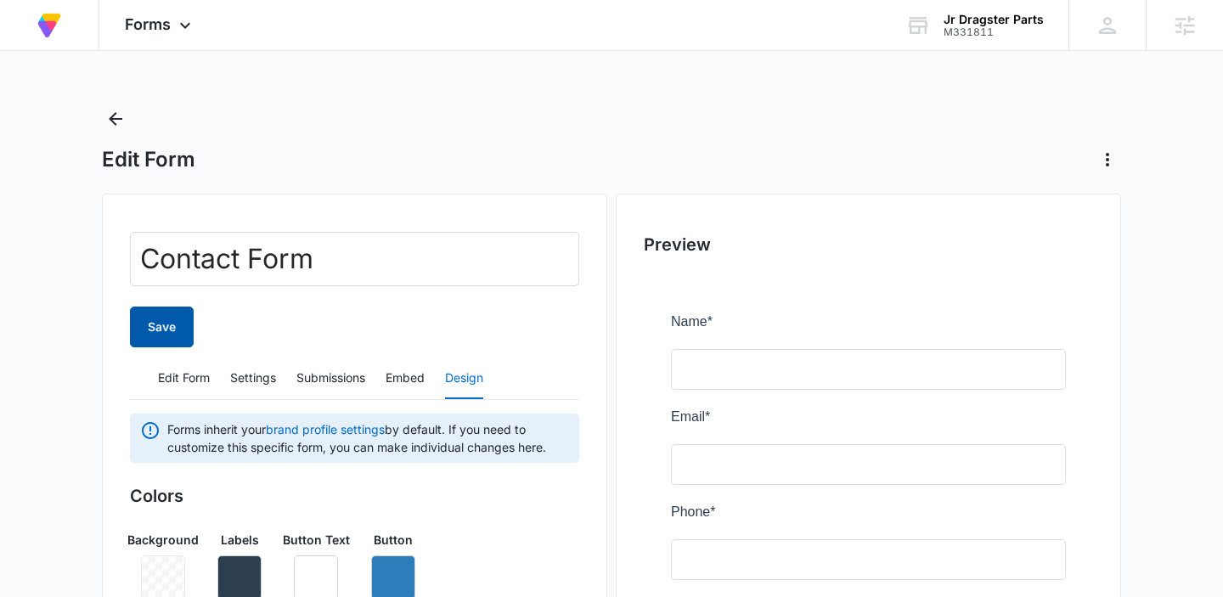
click at [154, 319] on button "Save" at bounding box center [162, 327] width 64 height 41
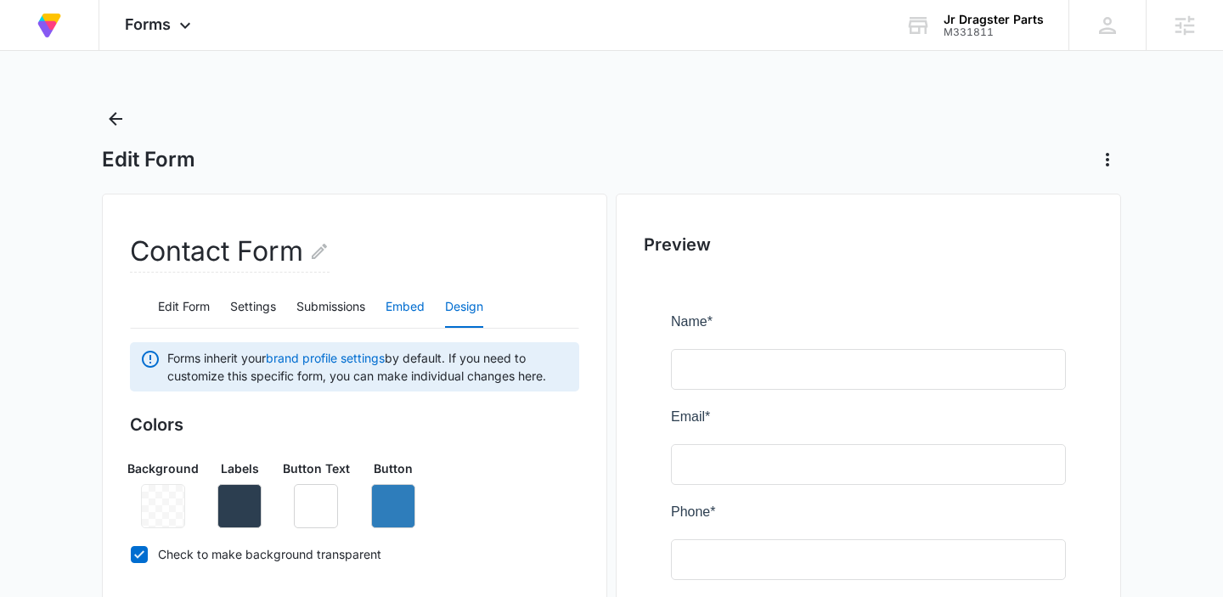
click at [407, 298] on button "Embed" at bounding box center [405, 307] width 39 height 41
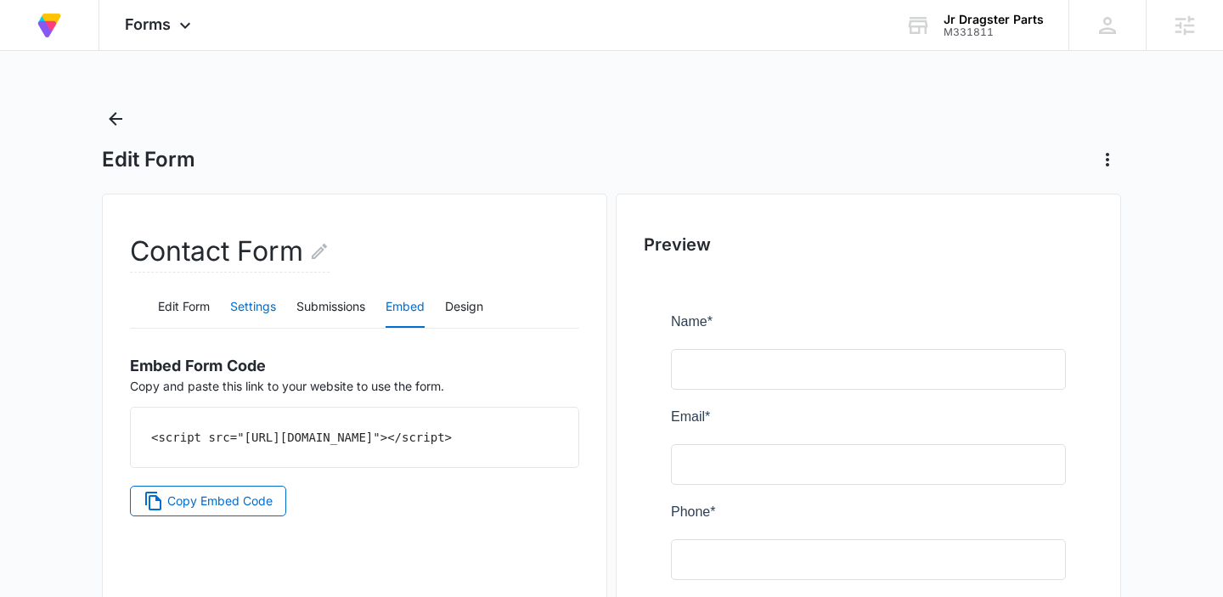
click at [260, 303] on button "Settings" at bounding box center [253, 307] width 46 height 41
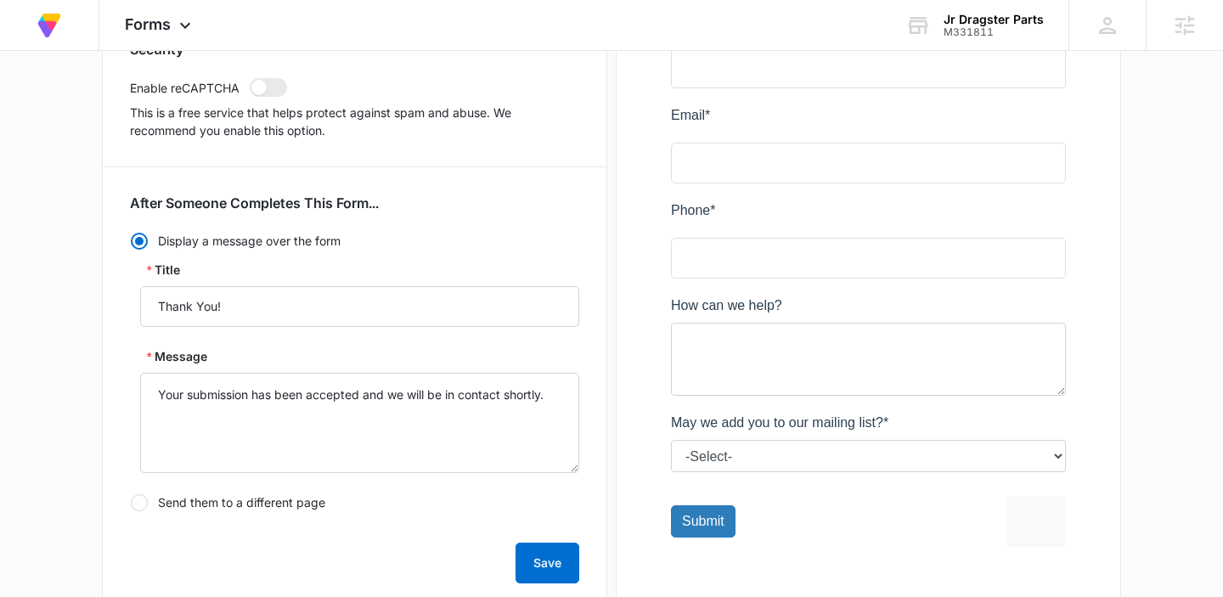
scroll to position [301, 0]
click at [268, 87] on span at bounding box center [268, 88] width 37 height 19
click at [250, 79] on input "checkbox" at bounding box center [249, 78] width 1 height 1
checkbox input "true"
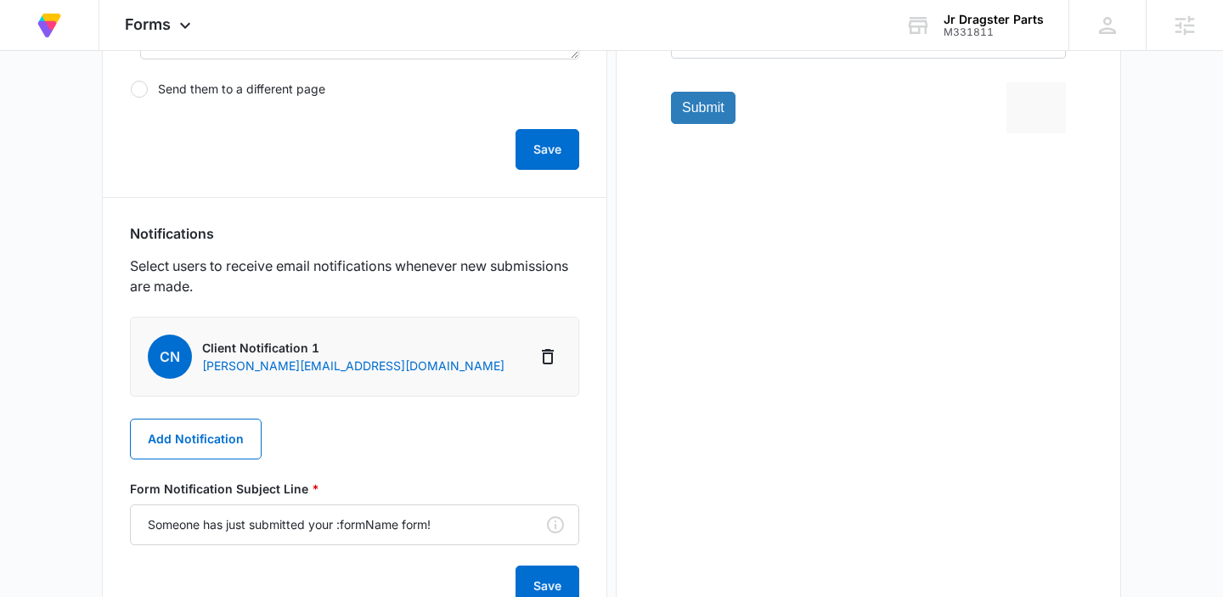
scroll to position [686, 0]
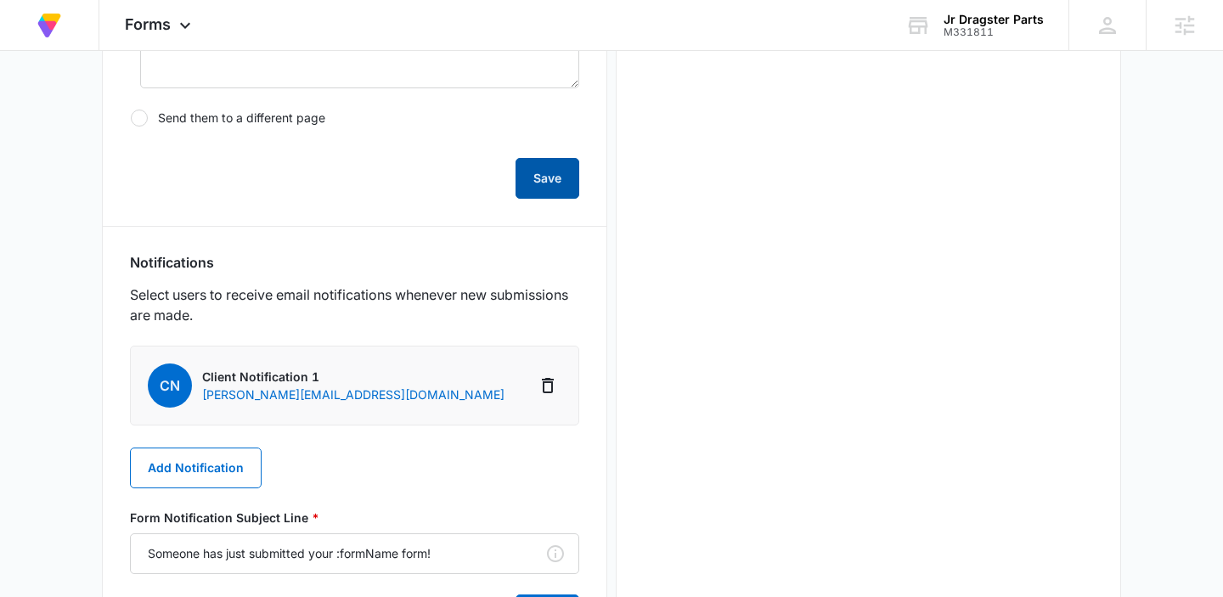
click at [551, 193] on button "Save" at bounding box center [548, 178] width 64 height 41
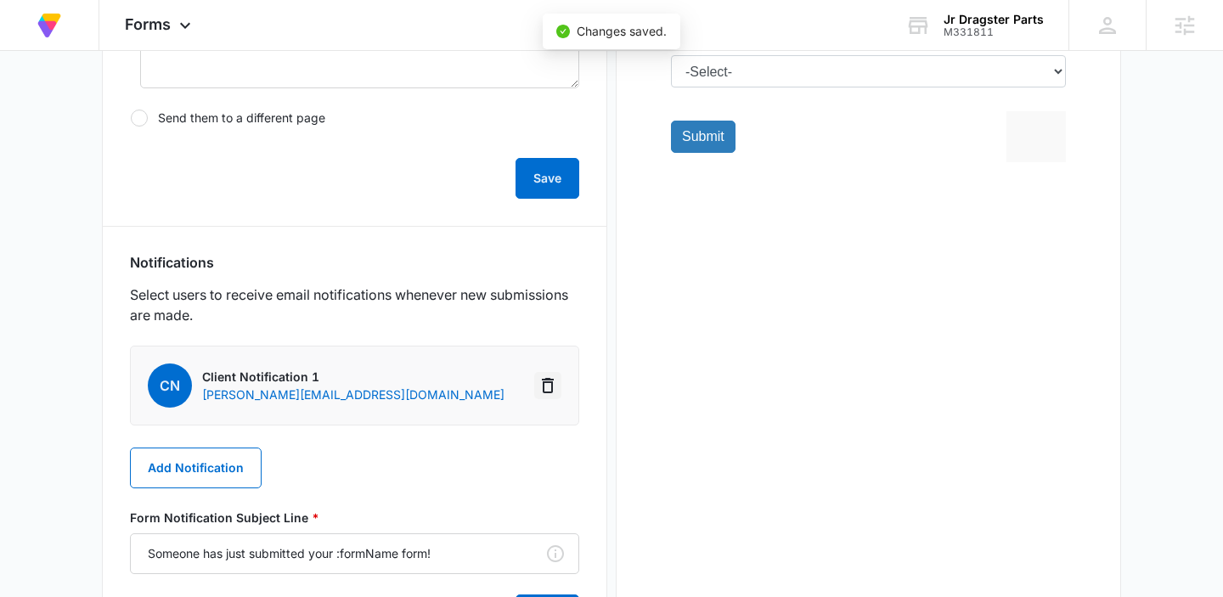
click at [544, 380] on icon "Delete Notification" at bounding box center [548, 385] width 20 height 20
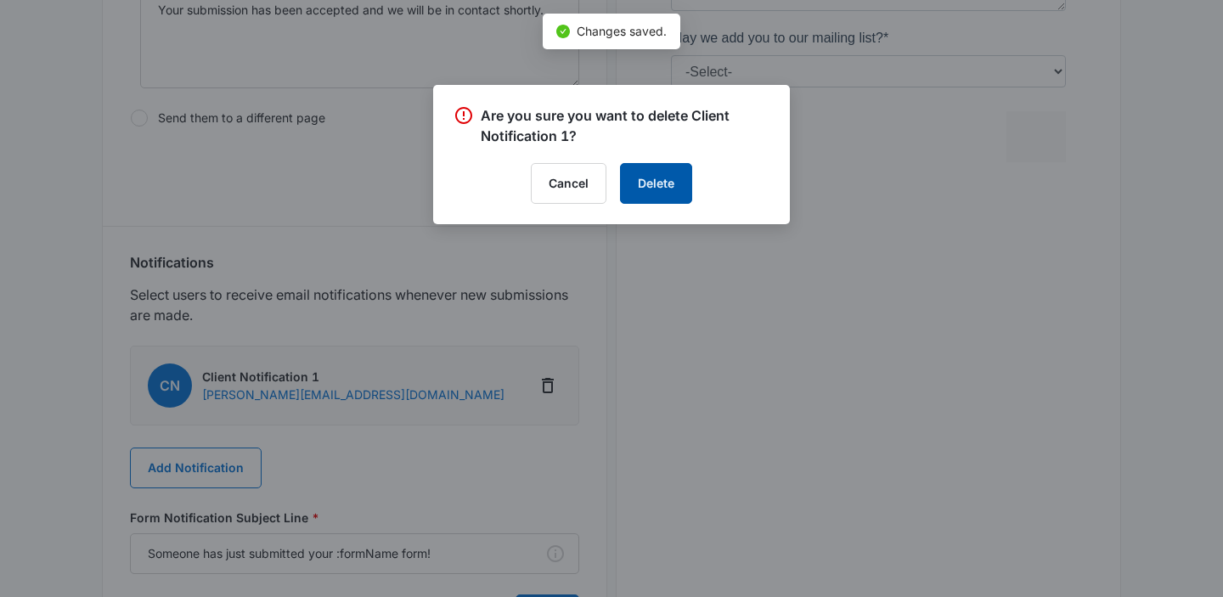
click at [655, 189] on button "Delete" at bounding box center [656, 183] width 72 height 41
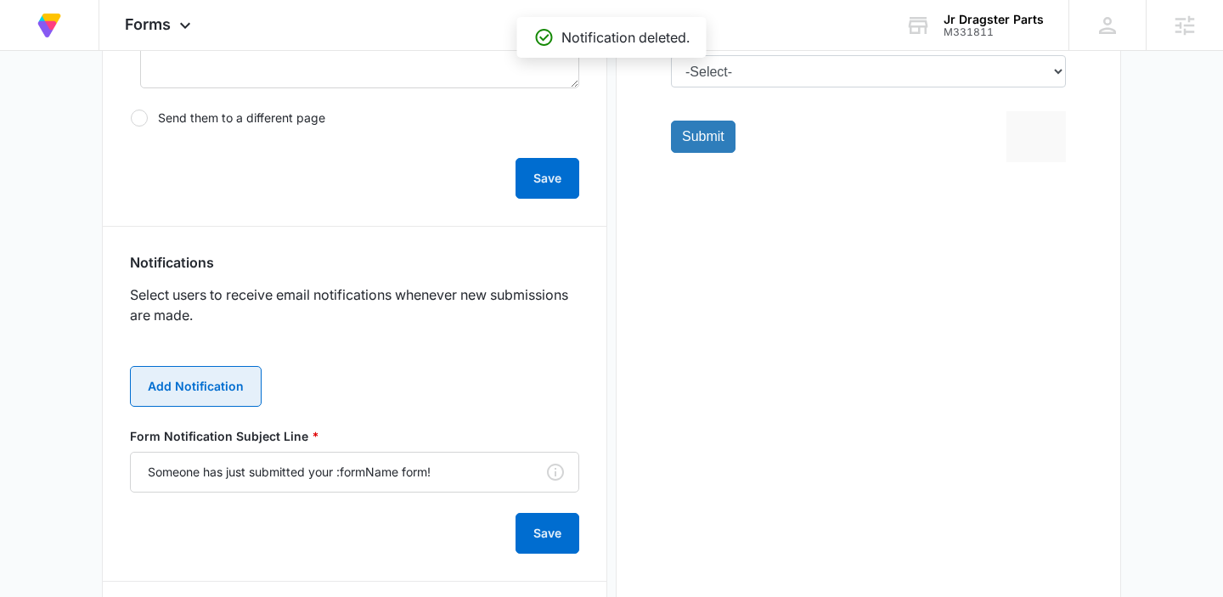
click at [217, 377] on button "Add Notification" at bounding box center [196, 386] width 132 height 41
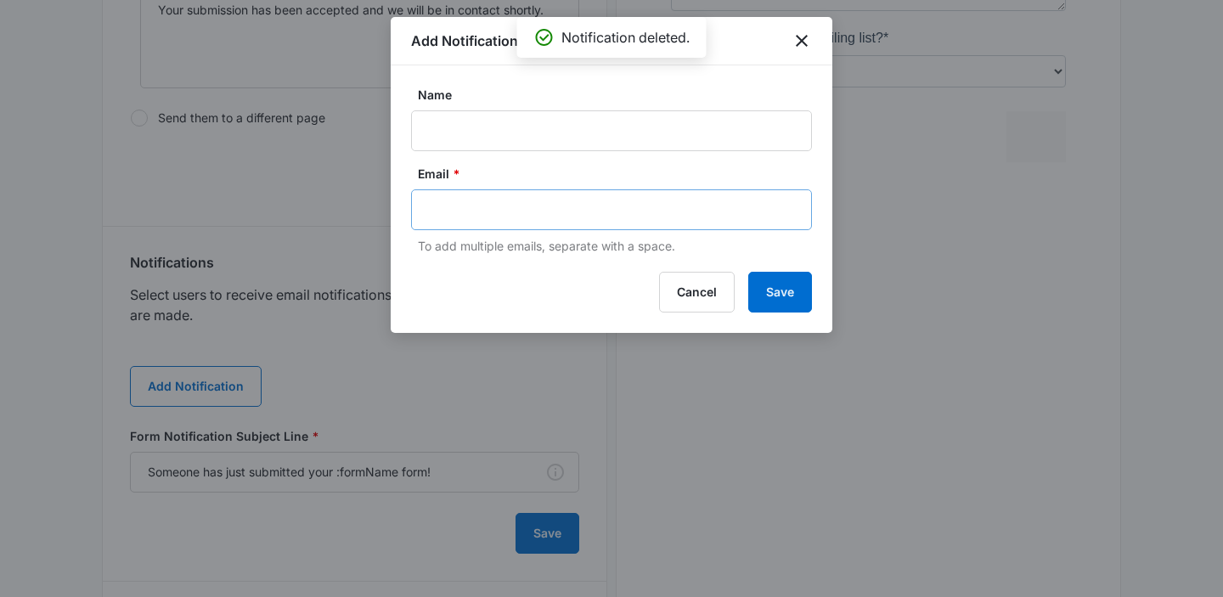
click at [465, 192] on div at bounding box center [611, 209] width 401 height 41
click at [463, 208] on input "text" at bounding box center [613, 209] width 369 height 25
paste input "[EMAIL_ADDRESS][DOMAIN_NAME]"
type input "[EMAIL_ADDRESS][DOMAIN_NAME]"
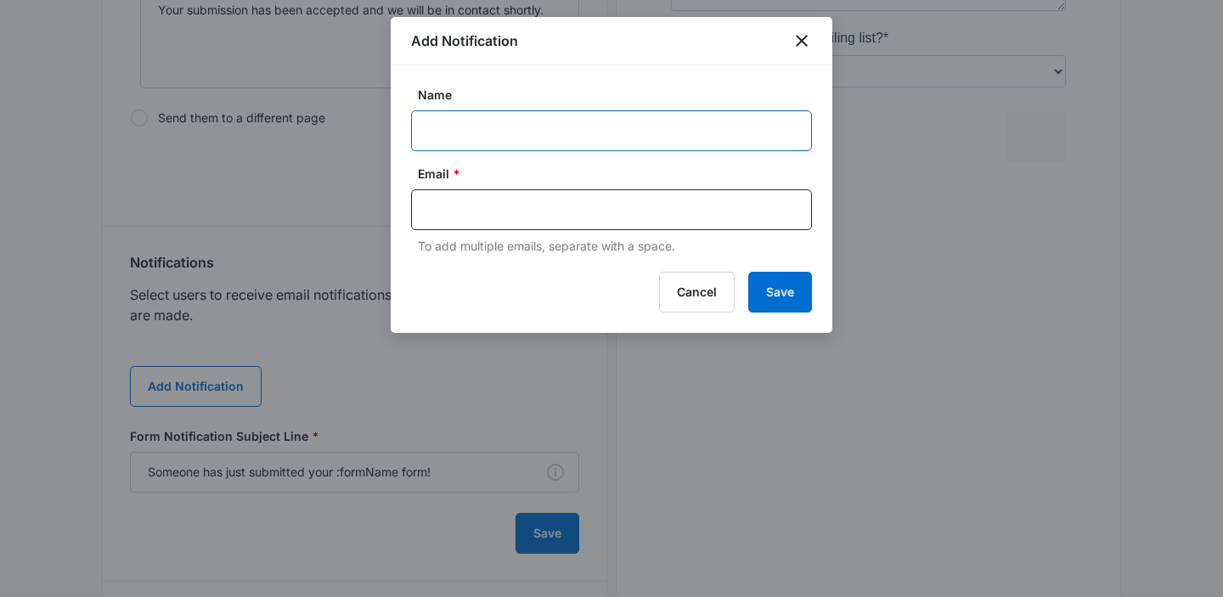
click at [447, 137] on input "Name" at bounding box center [611, 130] width 401 height 41
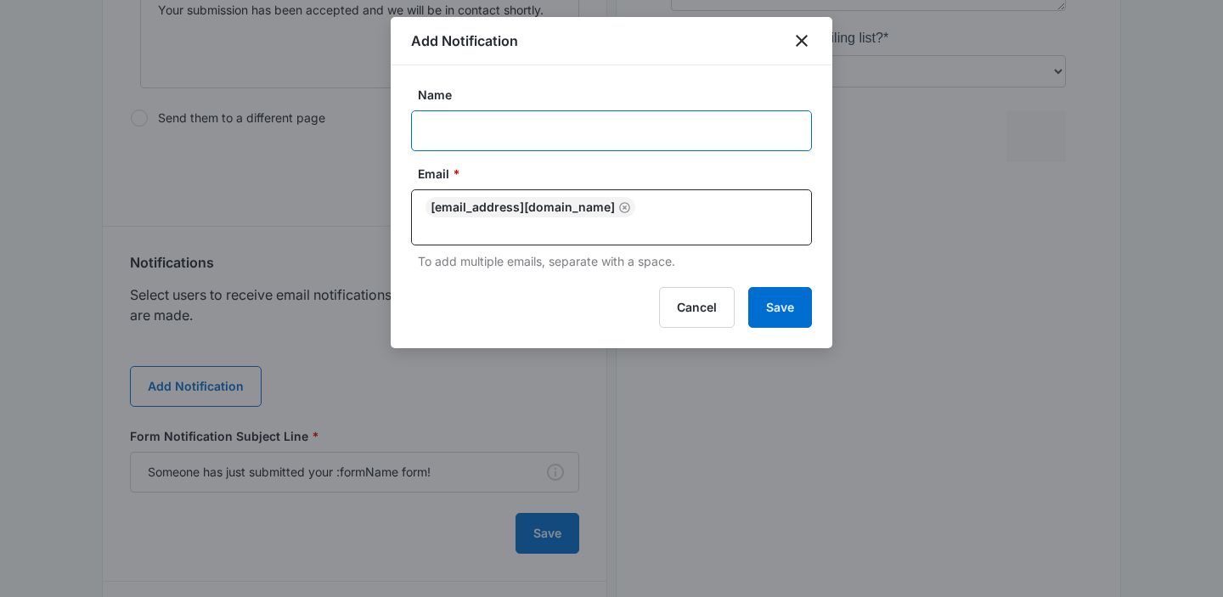
type input "Client Notification 1"
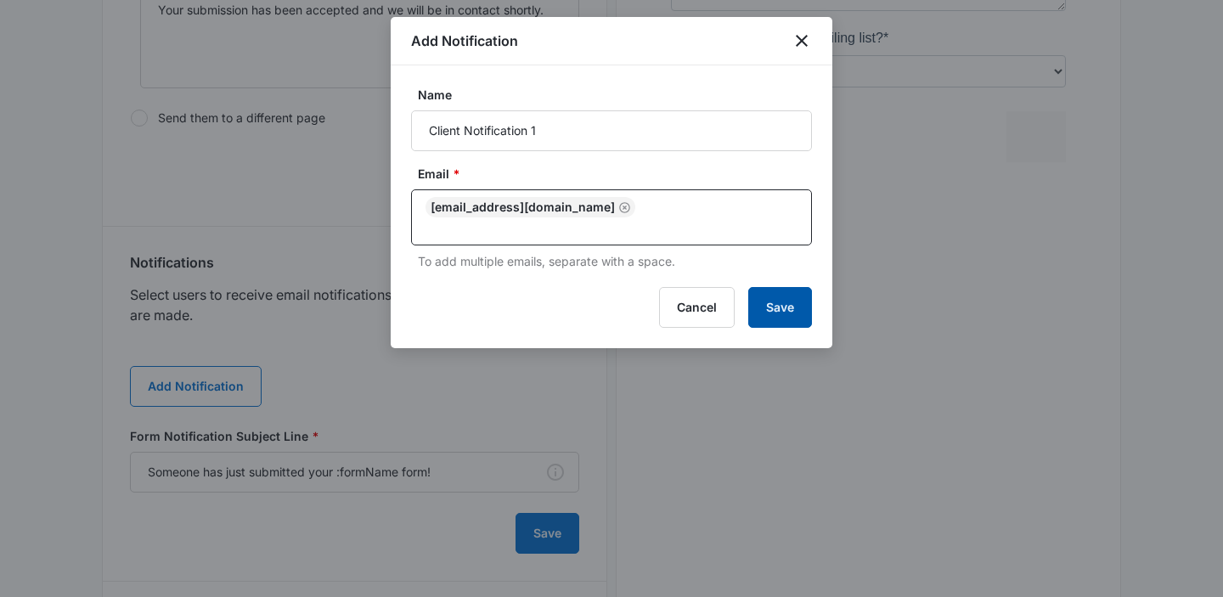
click at [768, 289] on button "Save" at bounding box center [780, 307] width 64 height 41
